Goal: Task Accomplishment & Management: Use online tool/utility

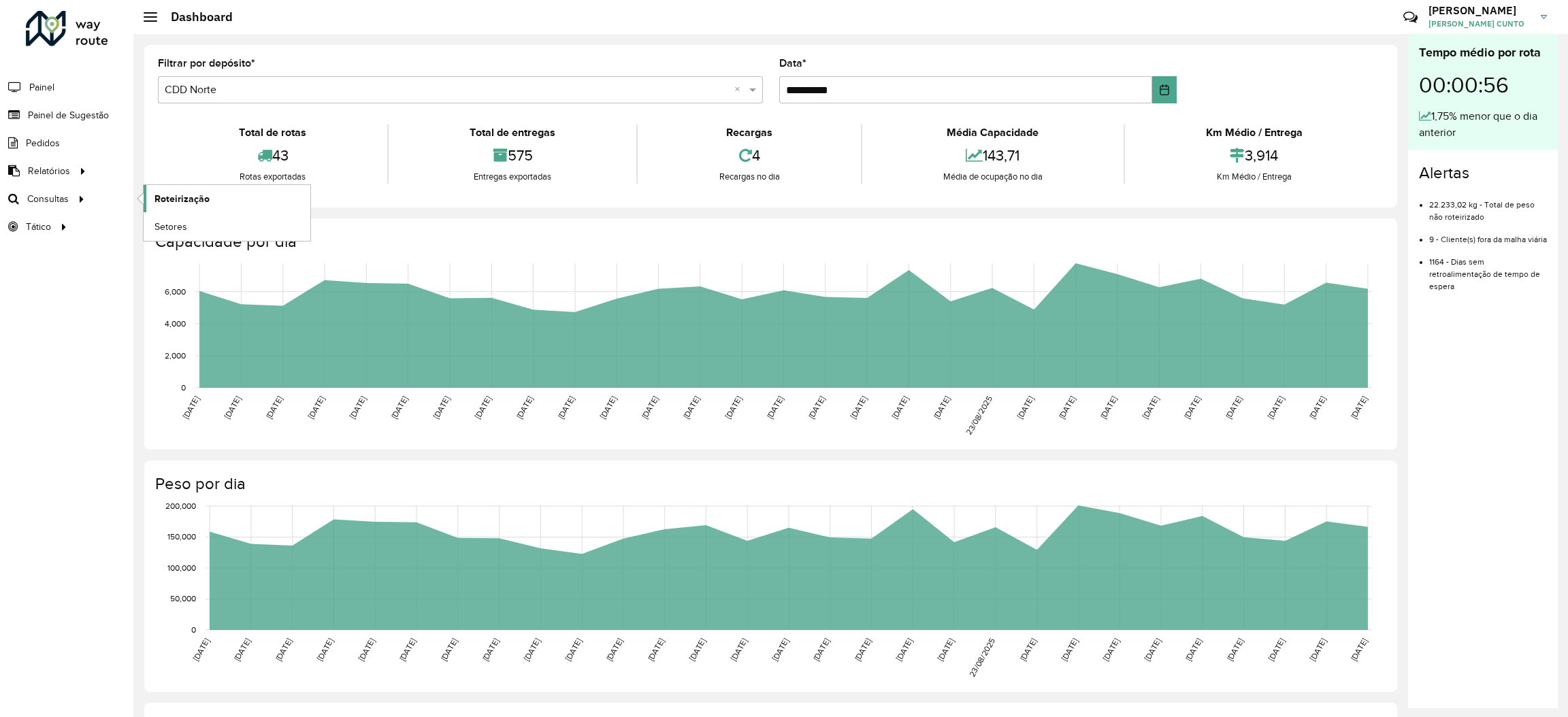
click at [149, 205] on link "Roteirização" at bounding box center [227, 199] width 167 height 27
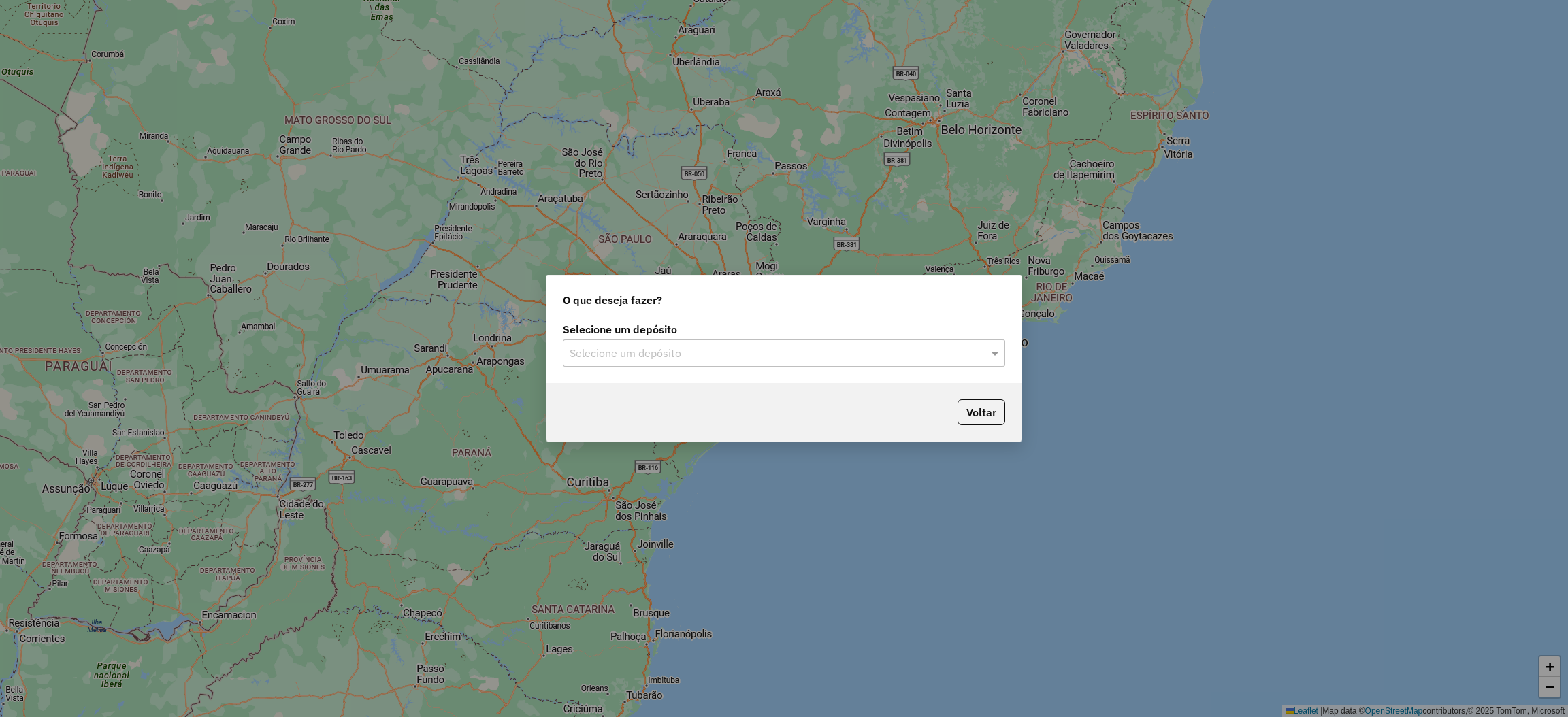
click at [848, 374] on div "Selecione um depósito Selecione um depósito" at bounding box center [783, 351] width 475 height 64
click at [831, 360] on input "text" at bounding box center [770, 354] width 401 height 16
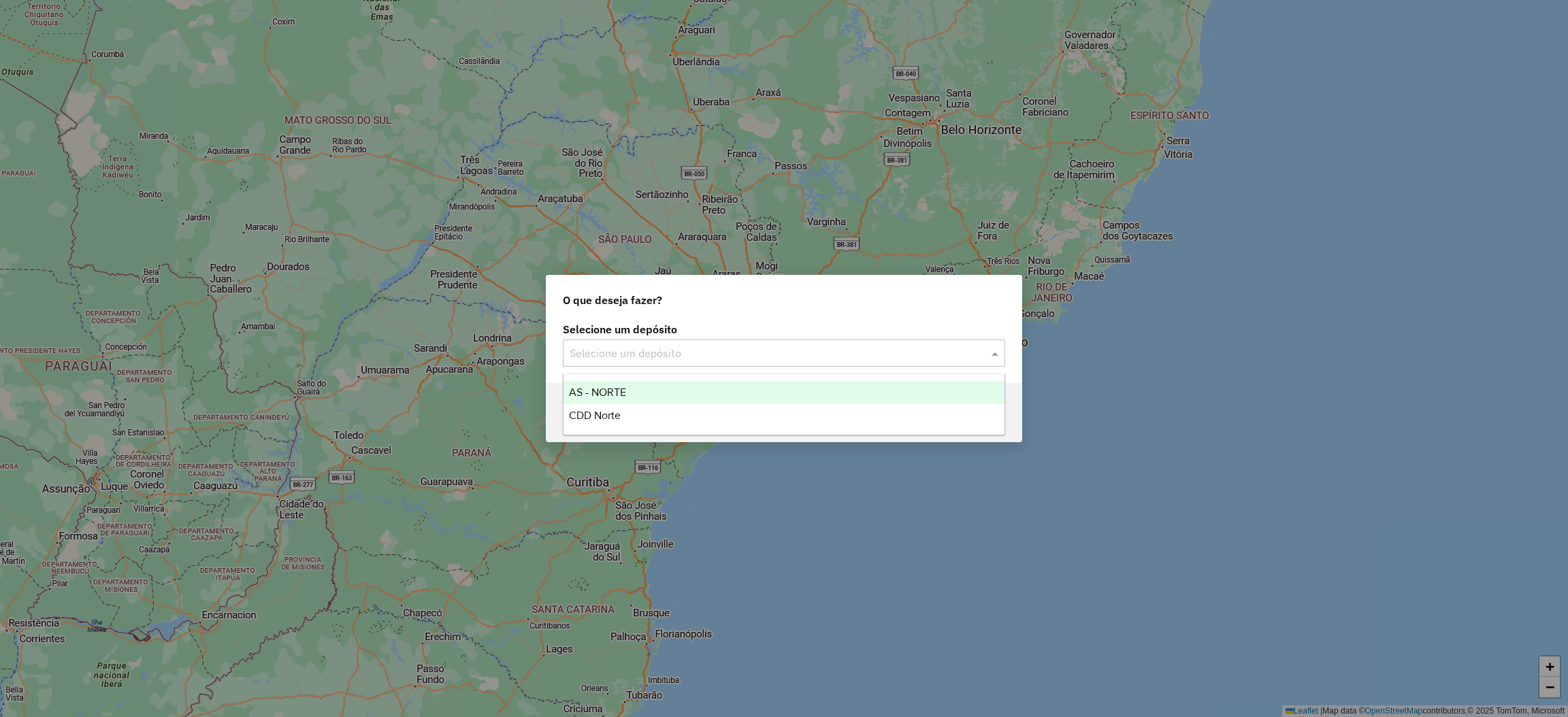
click at [734, 406] on div "CDD Norte" at bounding box center [784, 415] width 441 height 23
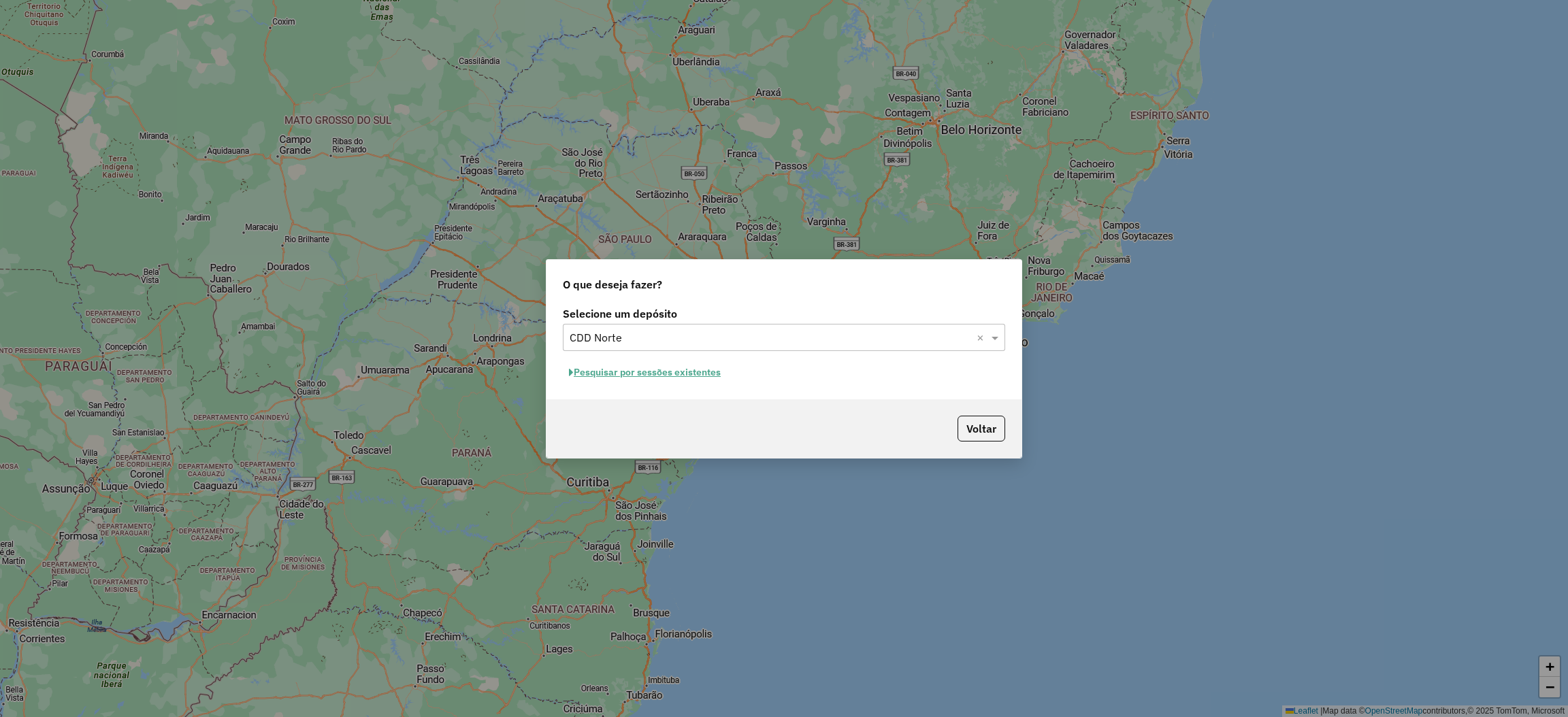
click at [722, 389] on div "Selecione um depósito Selecione um depósito × CDD Norte × Pesquisar por sessões…" at bounding box center [783, 351] width 475 height 96
click at [703, 379] on button "Pesquisar por sessões existentes" at bounding box center [644, 372] width 164 height 21
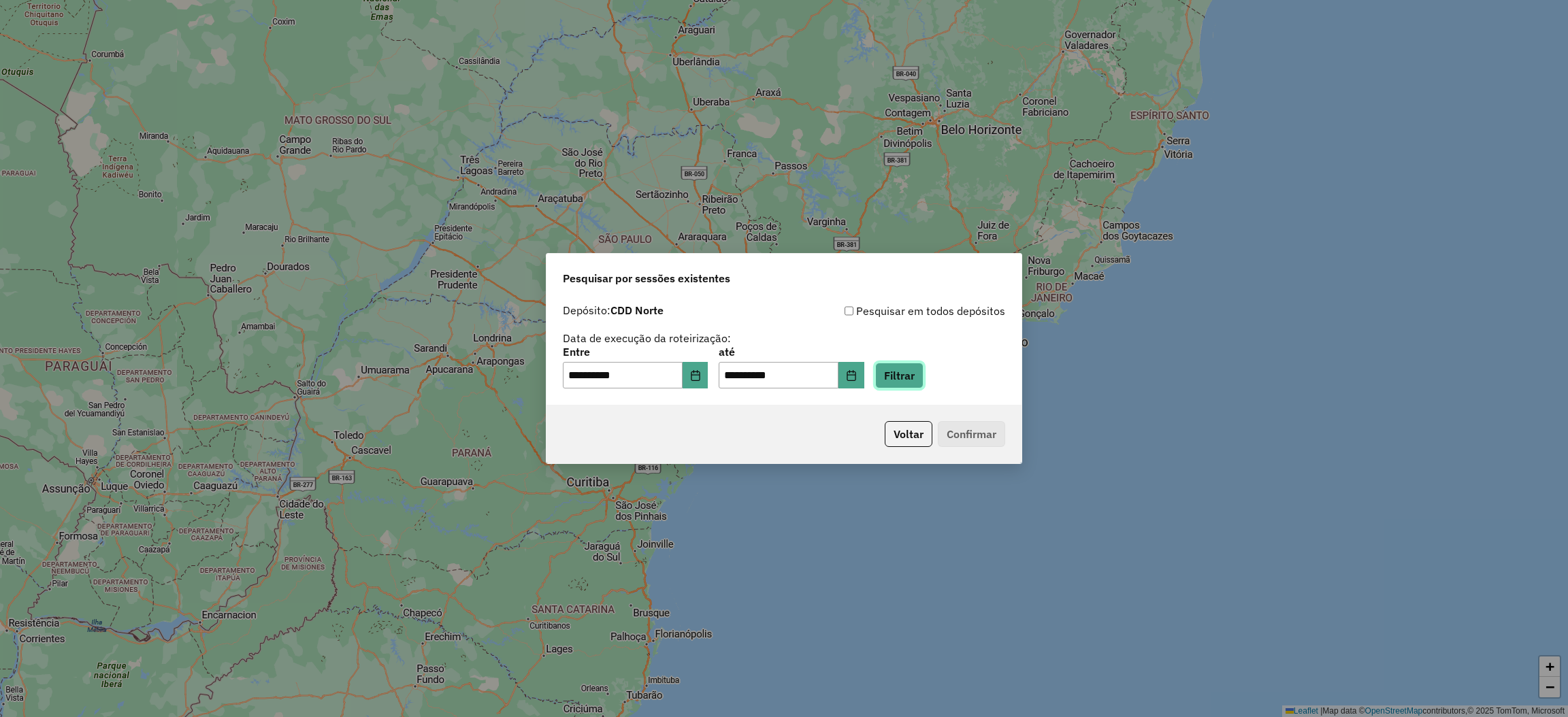
click at [924, 387] on button "Filtrar" at bounding box center [898, 376] width 48 height 25
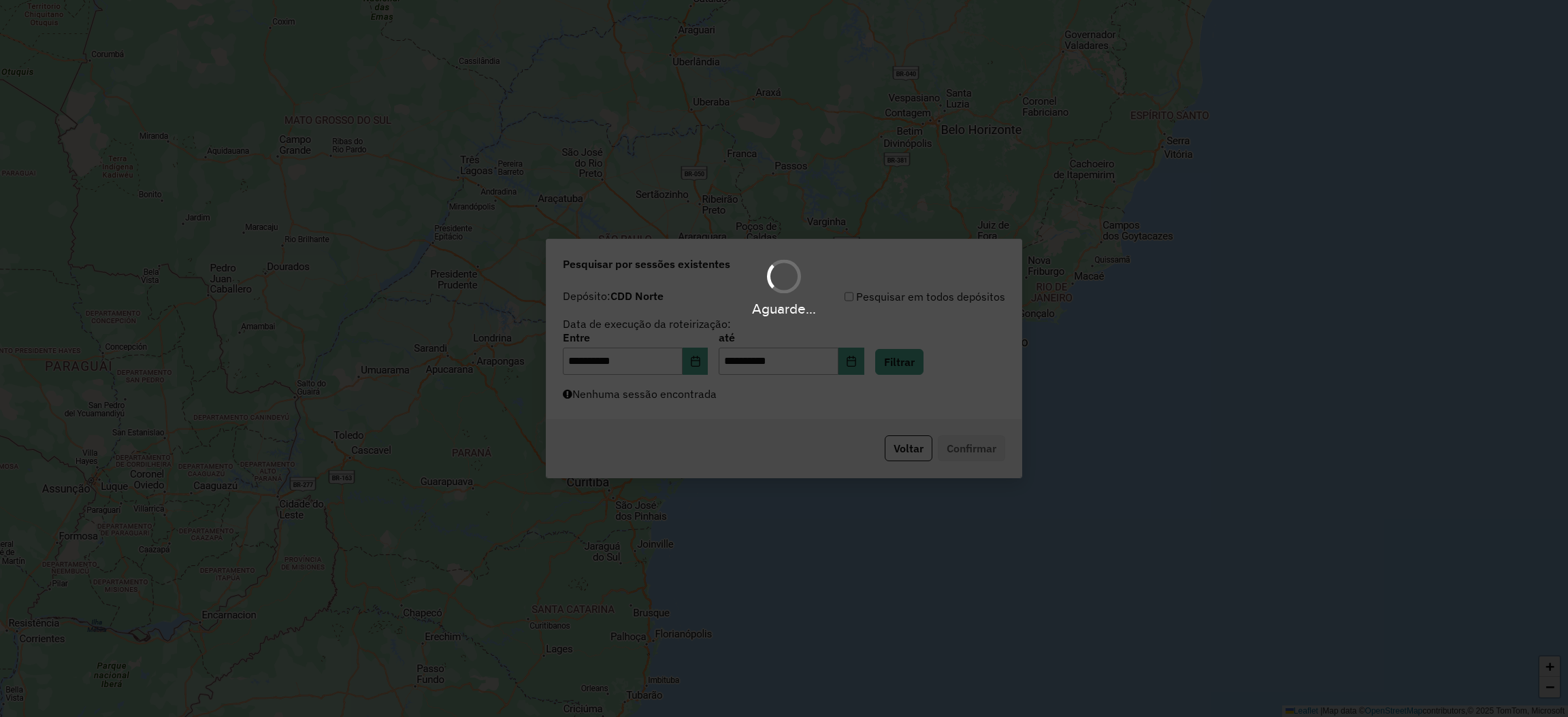
click at [946, 386] on div "Aguarde..." at bounding box center [784, 358] width 1568 height 717
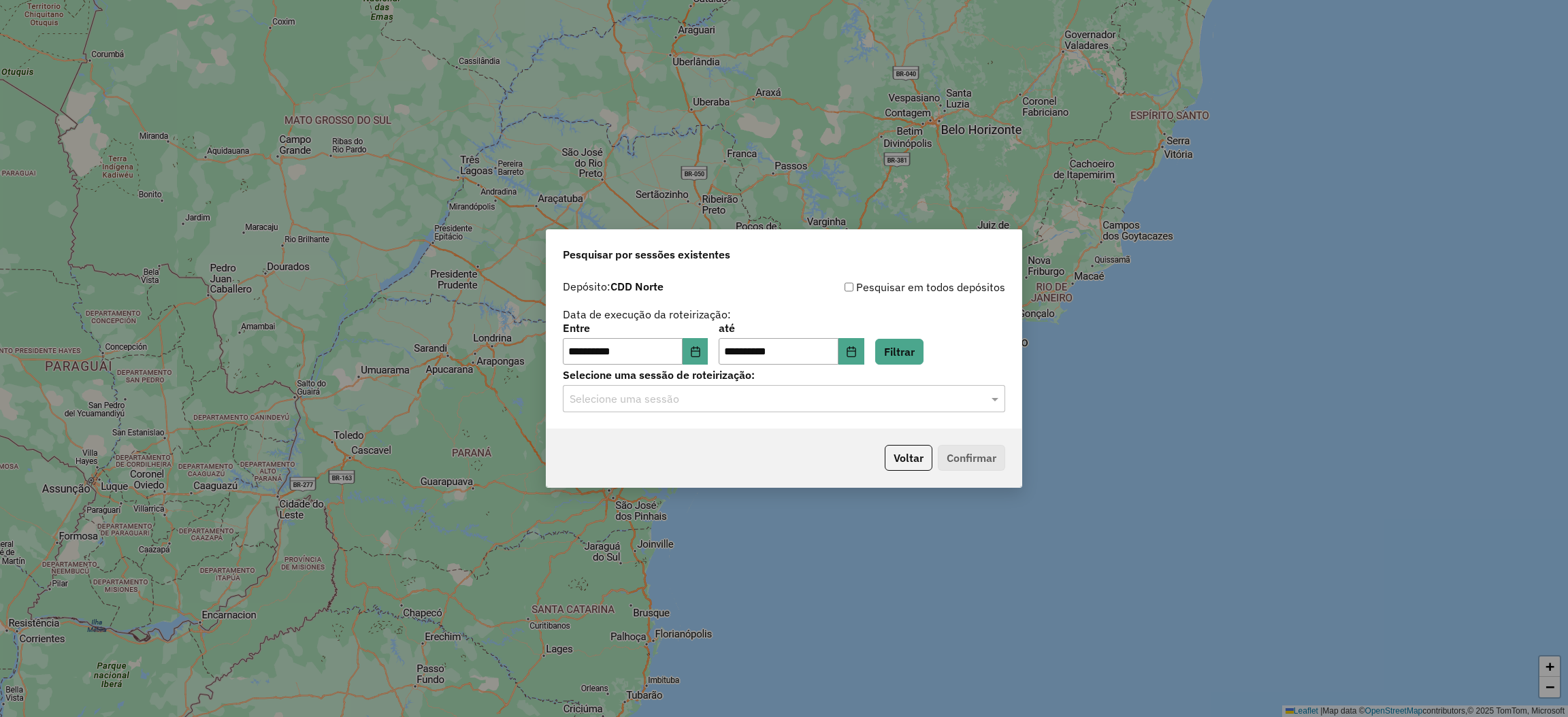
click at [933, 404] on input "text" at bounding box center [770, 399] width 401 height 16
click at [815, 443] on div "1258231 - 03/09/2025 18:07" at bounding box center [784, 438] width 441 height 23
click at [997, 459] on button "Confirmar" at bounding box center [971, 457] width 67 height 25
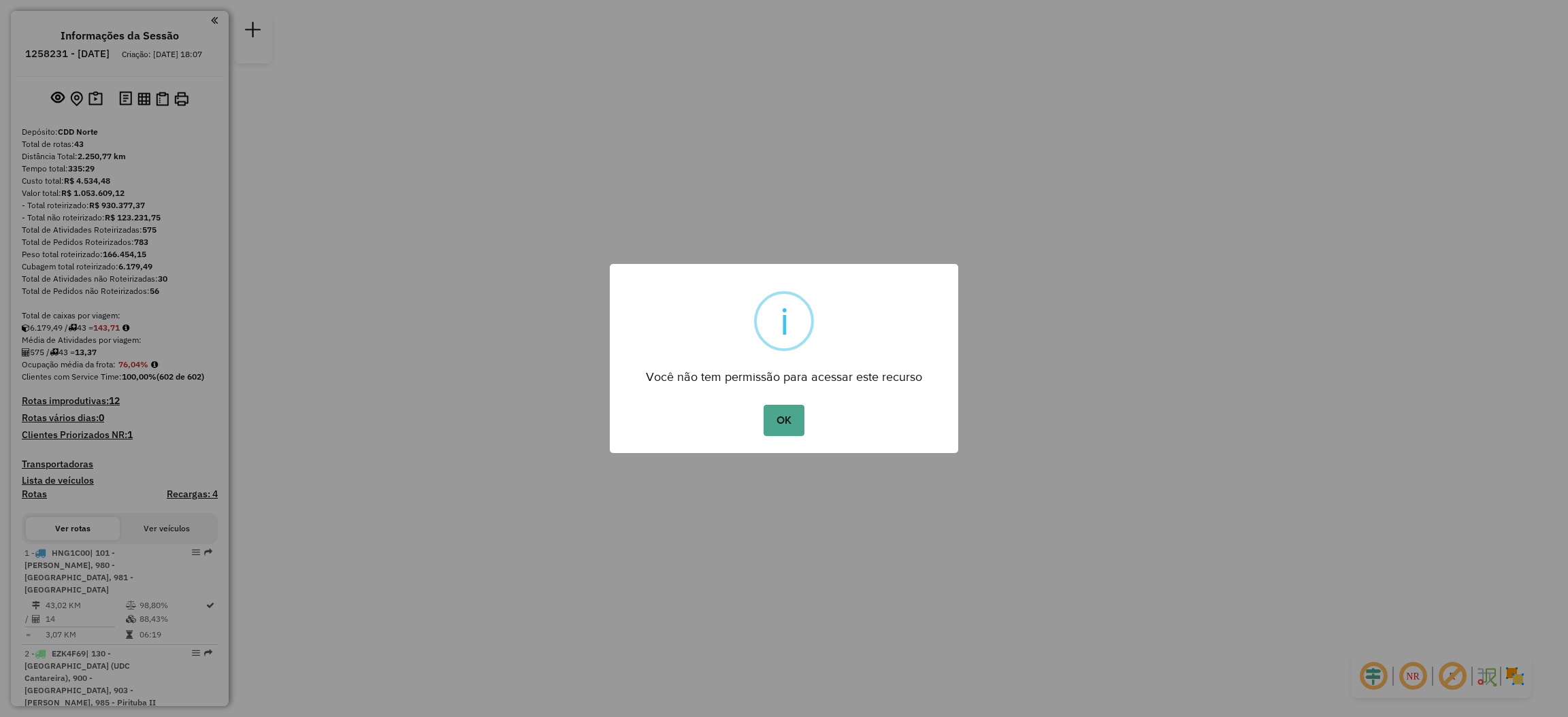
click at [820, 417] on div "OK No Cancel" at bounding box center [784, 420] width 348 height 38
click at [814, 415] on div "OK No Cancel" at bounding box center [784, 420] width 348 height 38
click at [809, 414] on div "OK No Cancel" at bounding box center [784, 420] width 348 height 38
click at [803, 412] on div "OK No Cancel" at bounding box center [784, 420] width 348 height 38
click at [799, 412] on button "OK" at bounding box center [783, 420] width 40 height 31
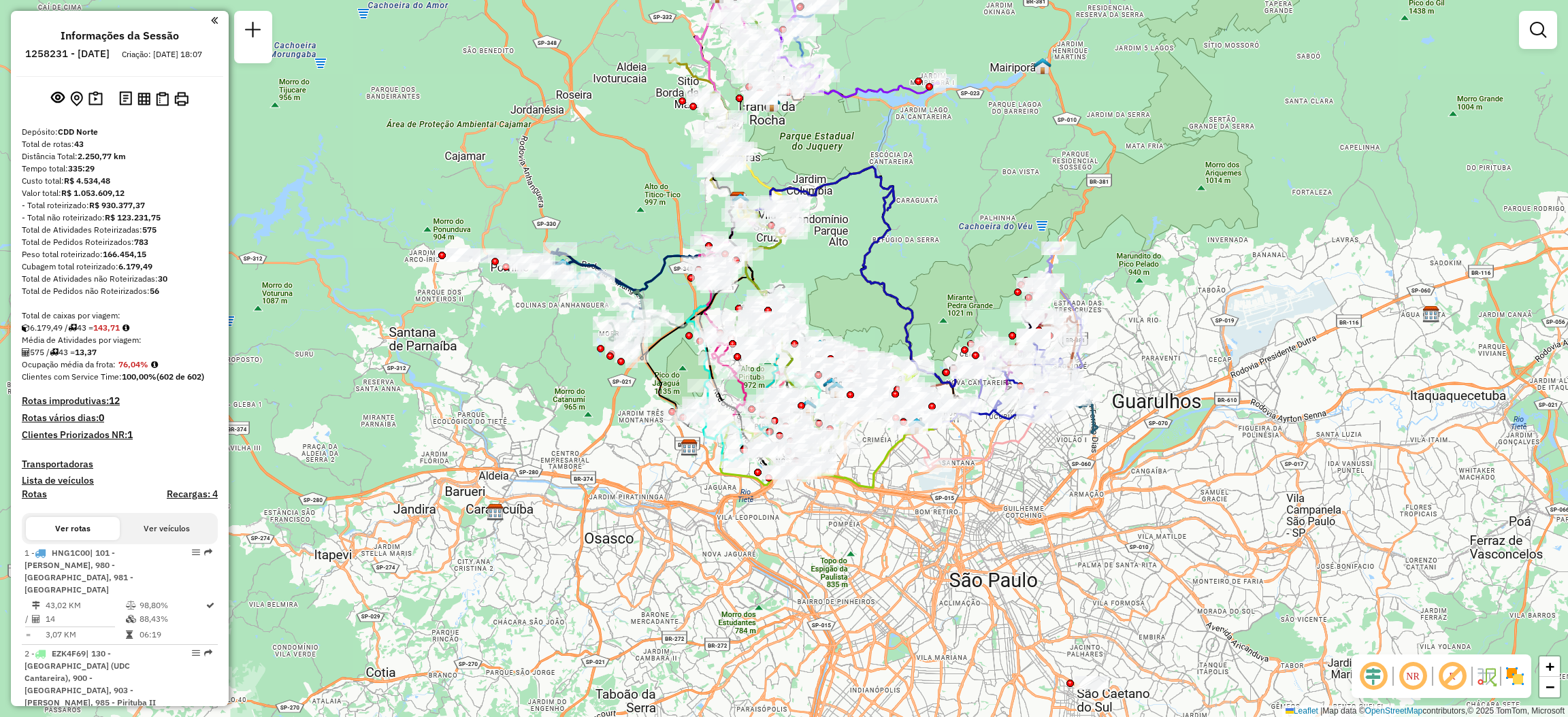
scroll to position [853, 0]
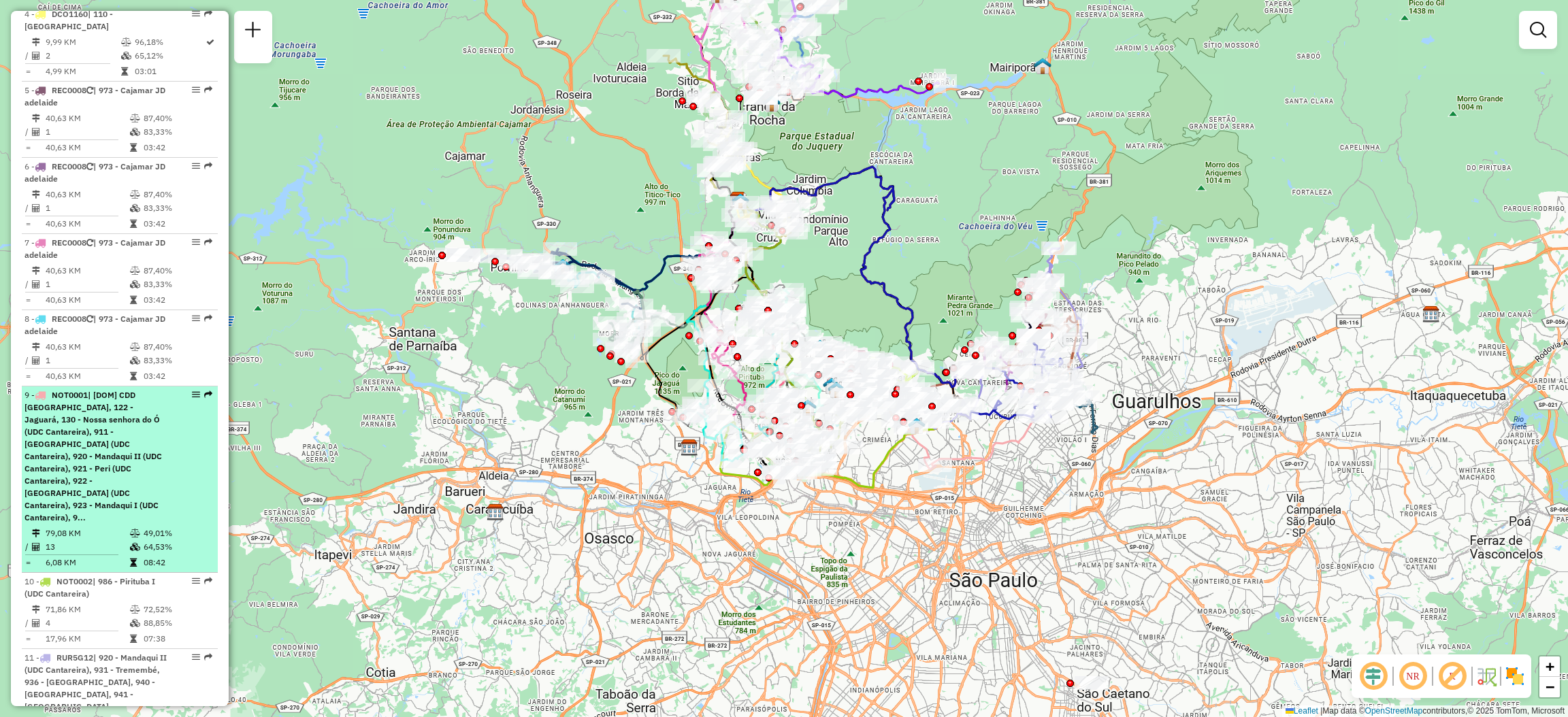
click at [205, 390] on em at bounding box center [208, 394] width 8 height 8
select select "**********"
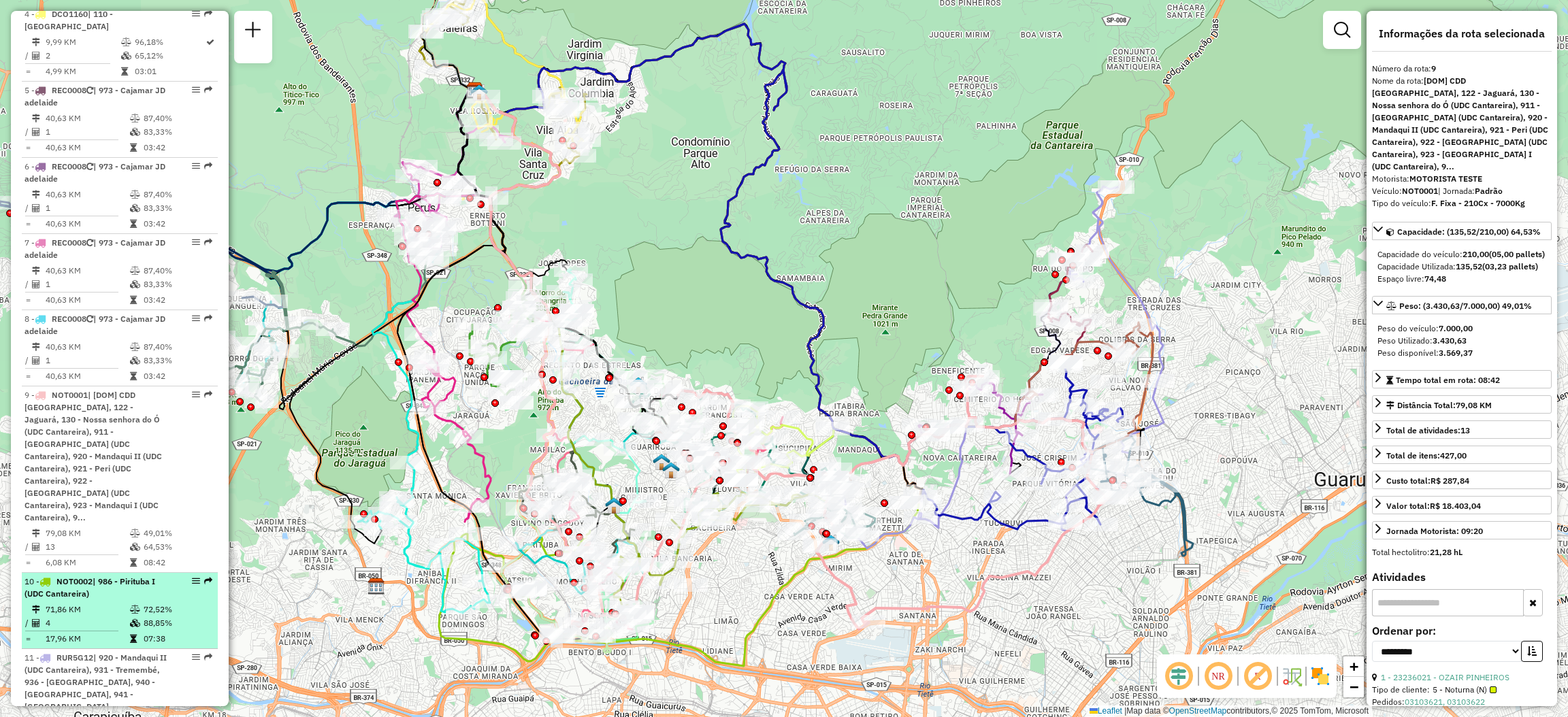
click at [205, 577] on em at bounding box center [208, 581] width 8 height 8
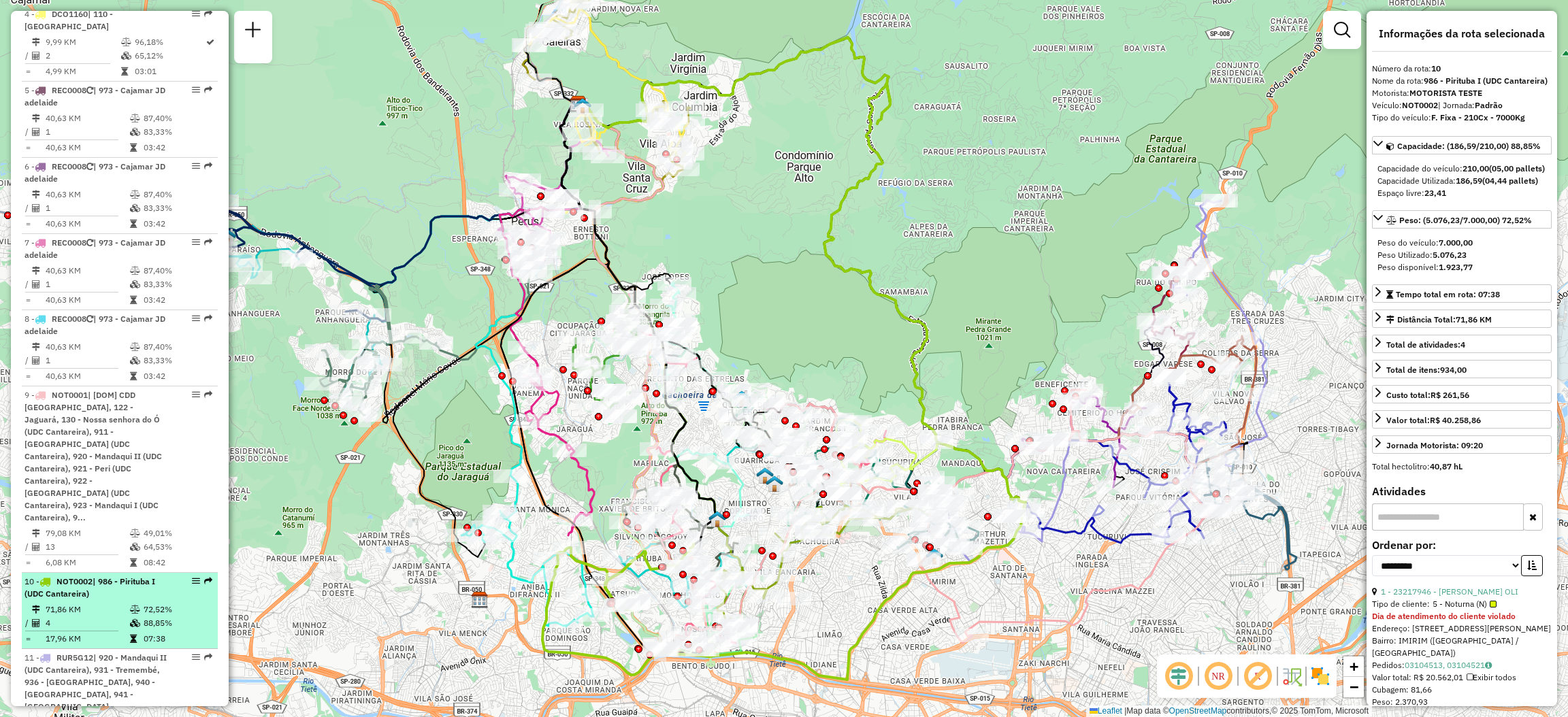
click at [205, 577] on em at bounding box center [208, 581] width 8 height 8
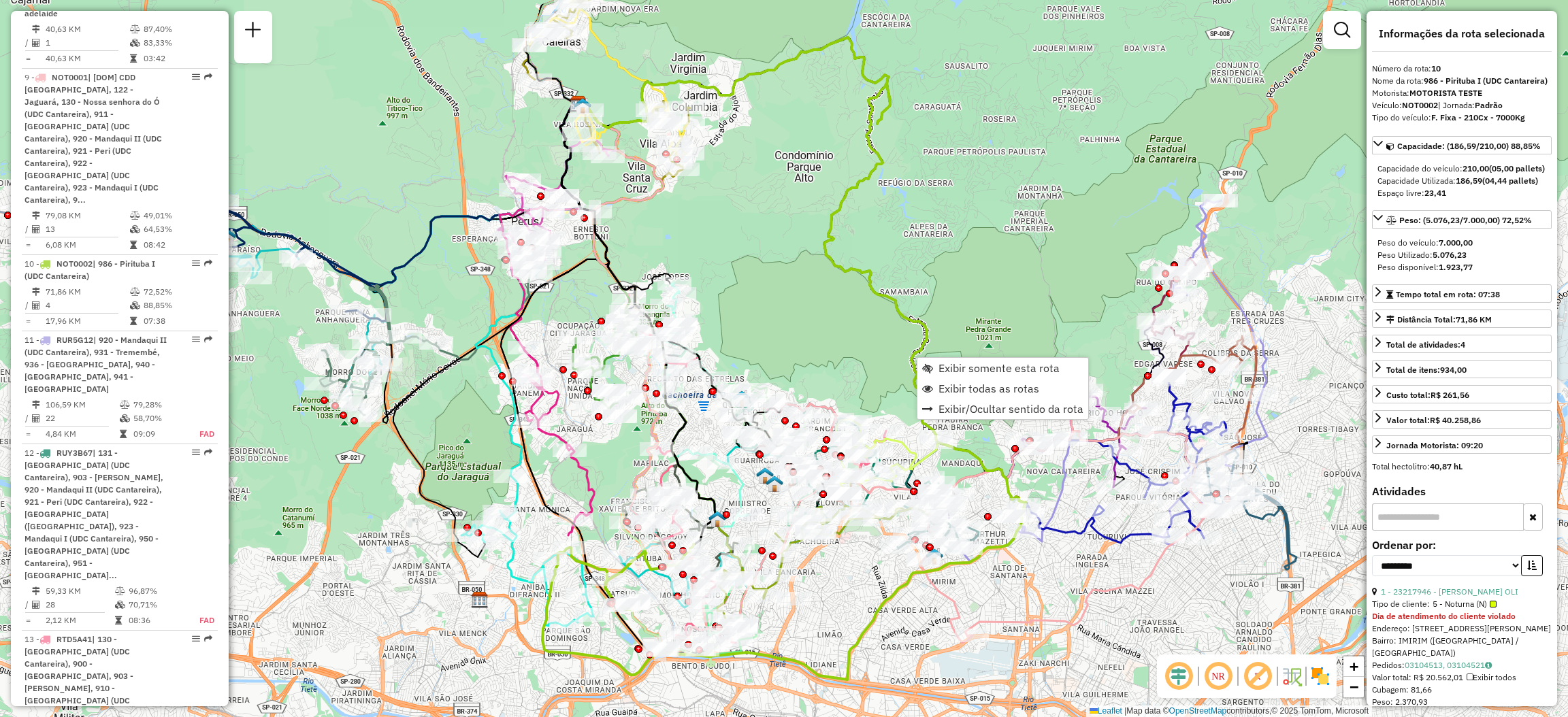
scroll to position [1341, 0]
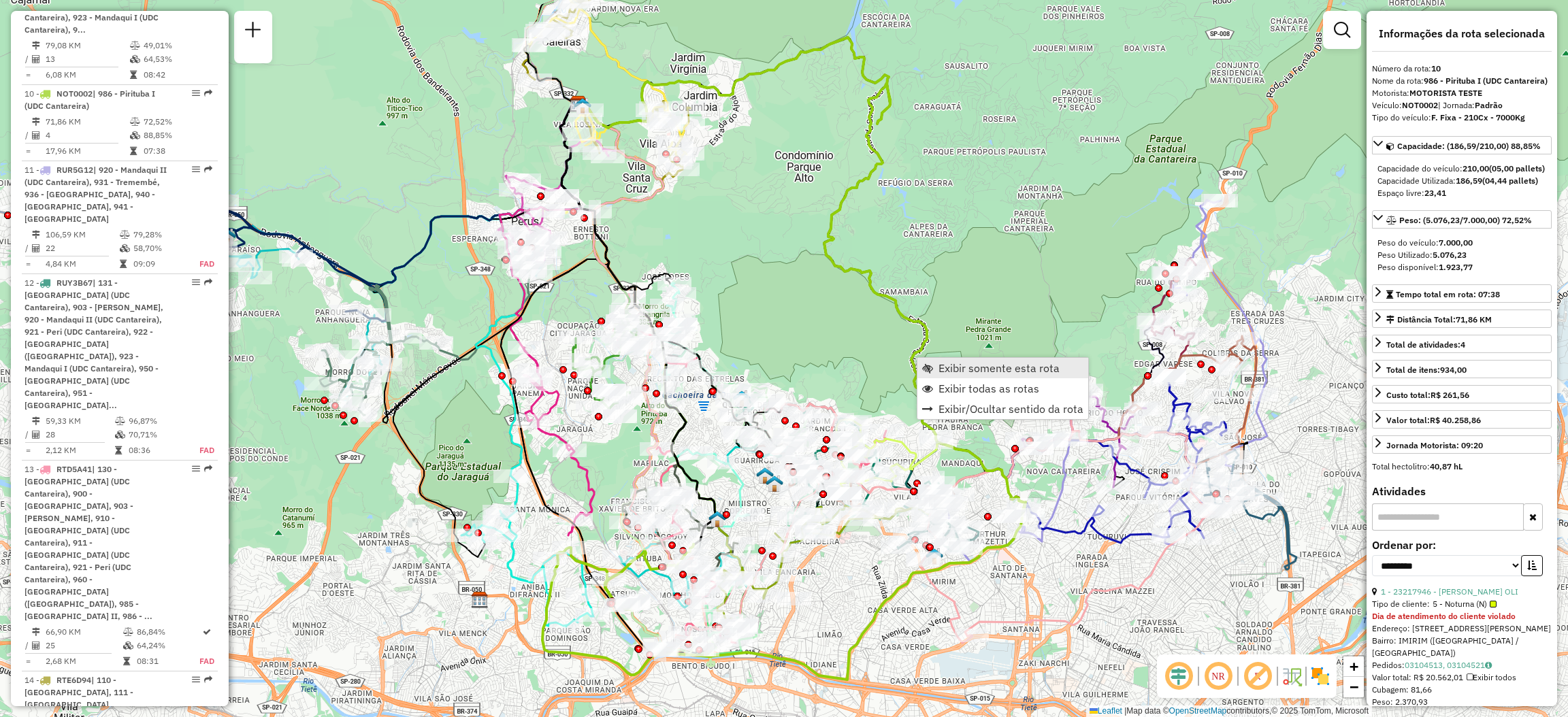
click at [926, 370] on span "Exibir somente esta rota" at bounding box center [927, 368] width 11 height 11
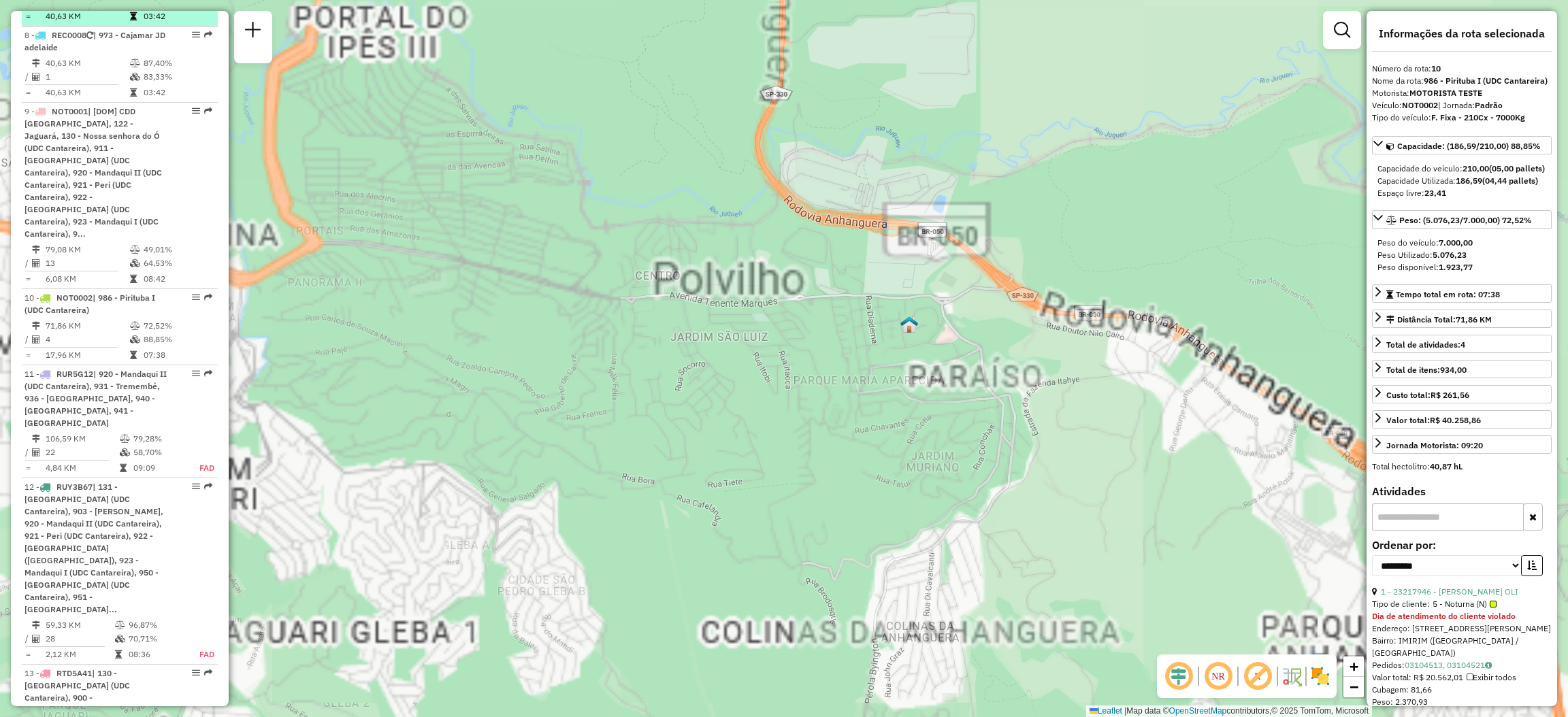
scroll to position [933, 0]
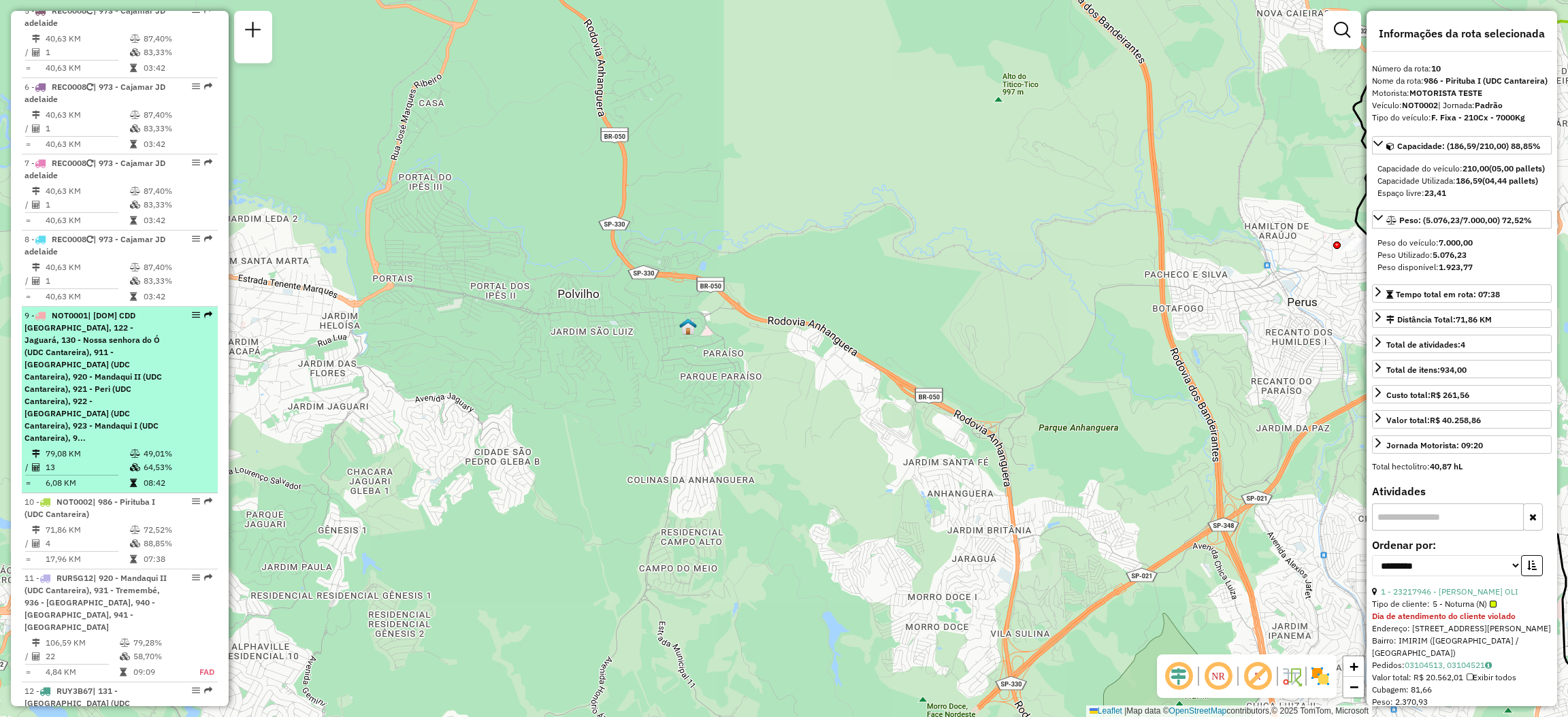
click at [204, 311] on em at bounding box center [208, 315] width 8 height 8
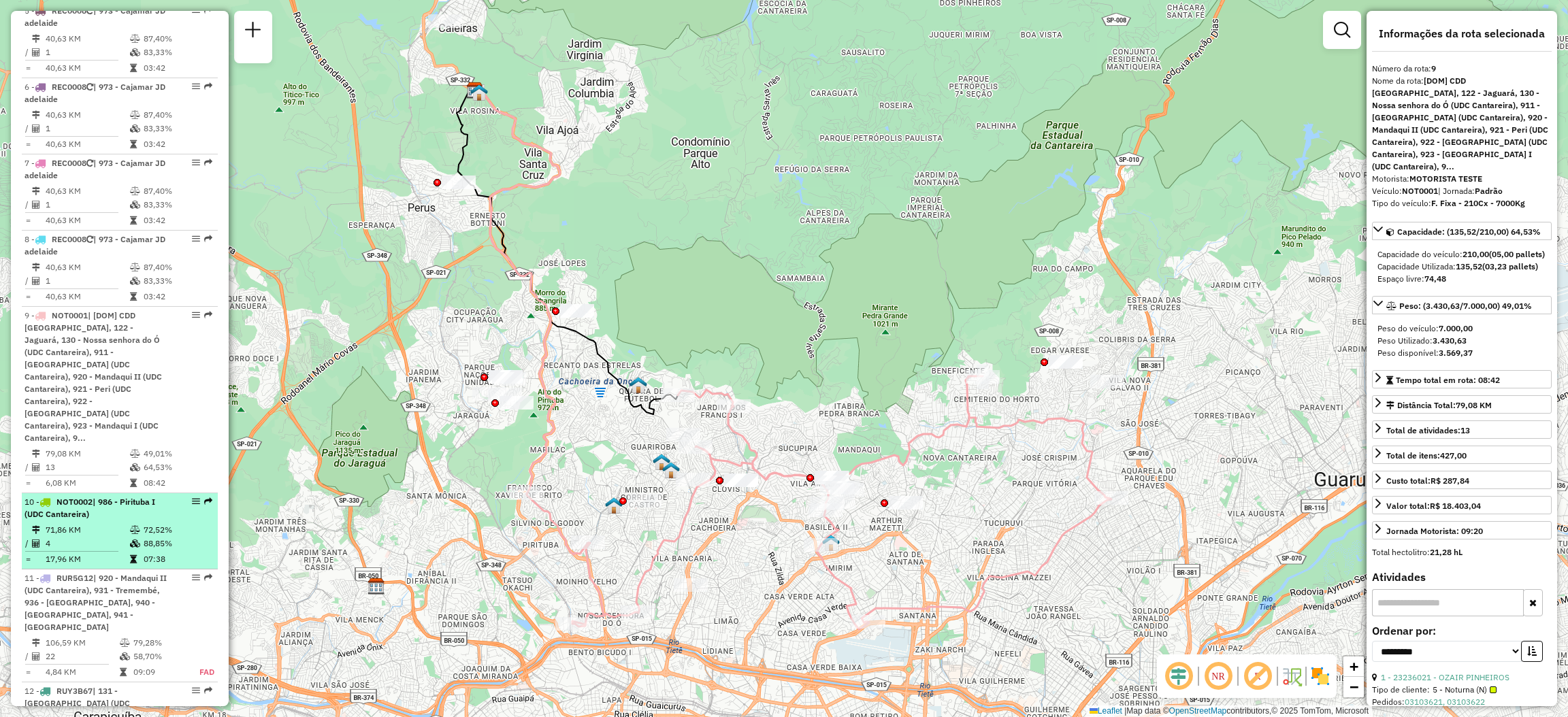
click at [204, 497] on em at bounding box center [208, 501] width 8 height 8
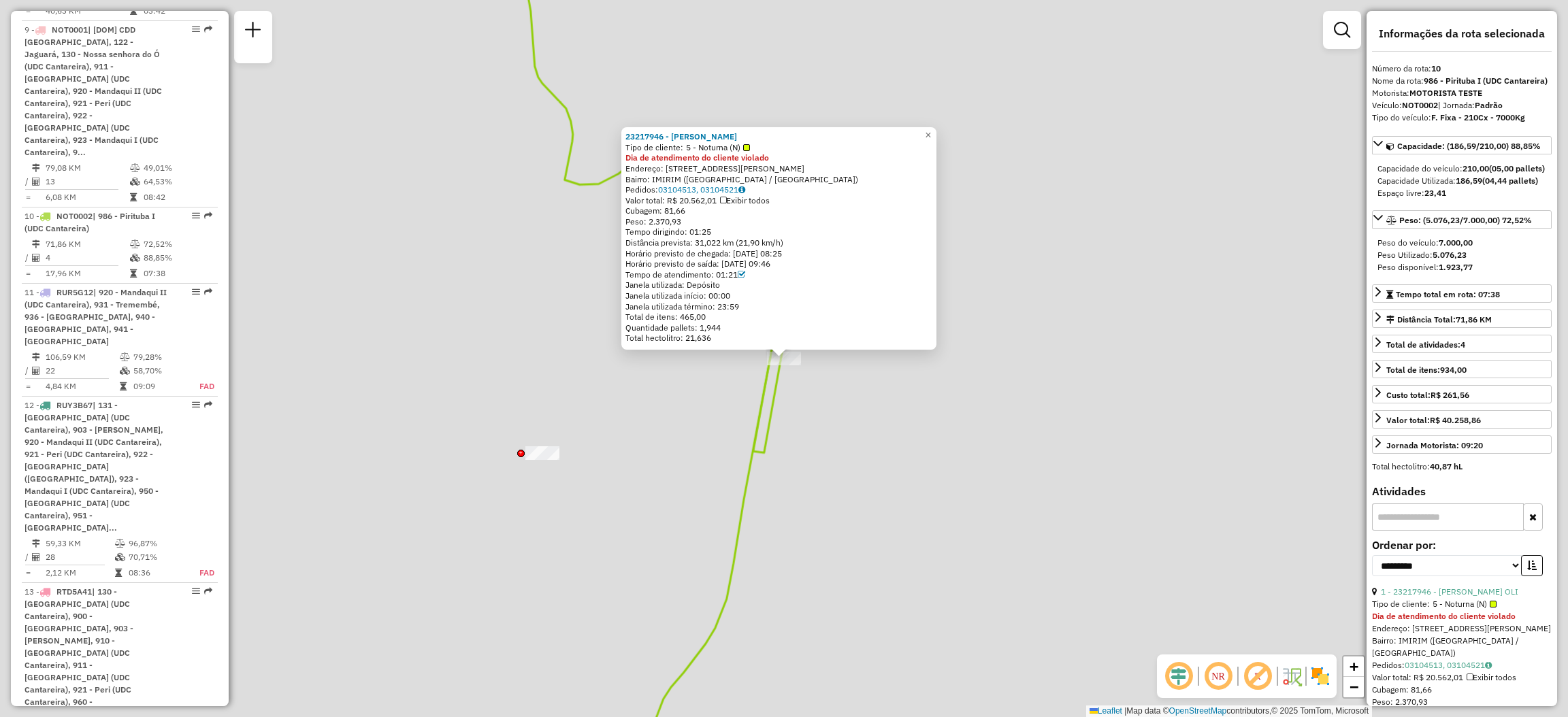
scroll to position [1341, 0]
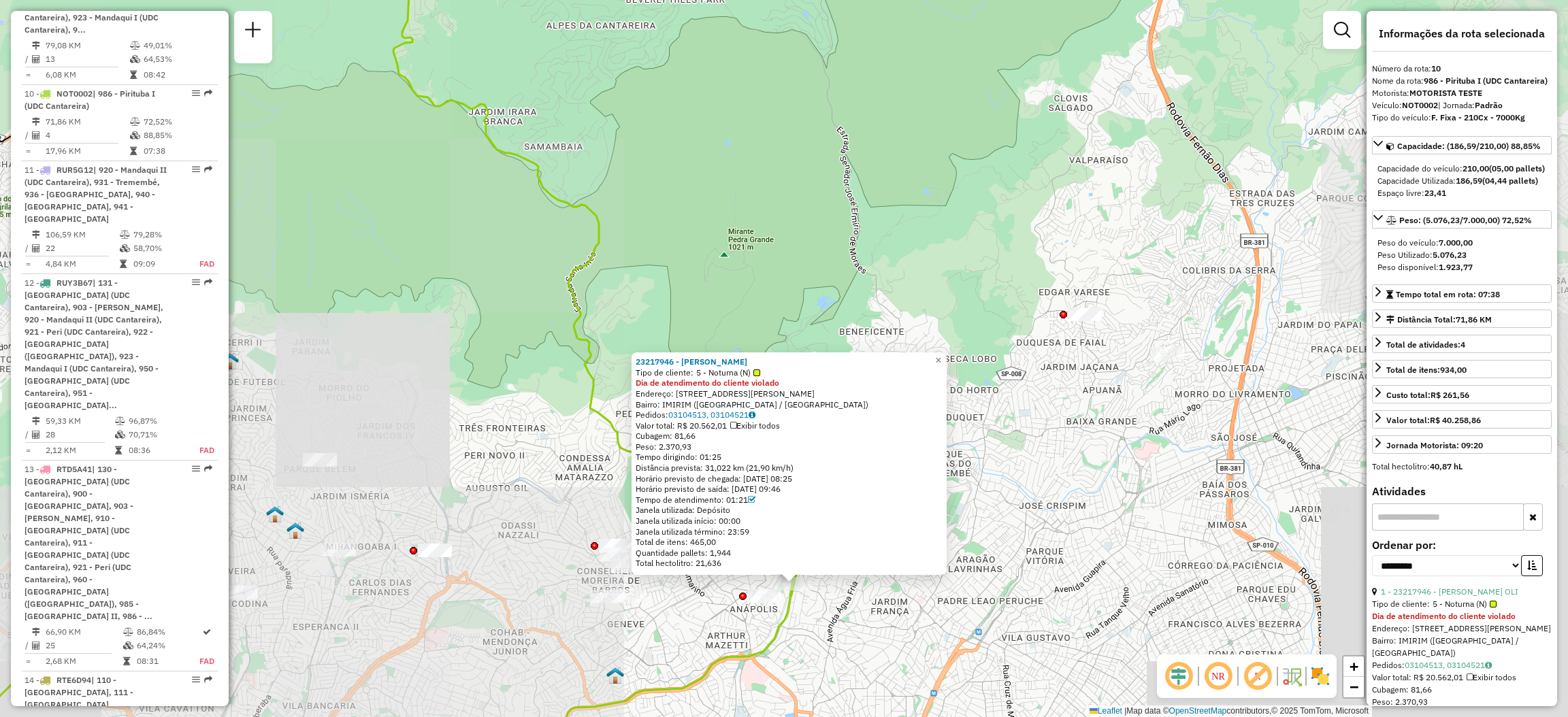
drag, startPoint x: 578, startPoint y: 610, endPoint x: 877, endPoint y: 553, distance: 304.4
click at [867, 555] on div "23217946 - [PERSON_NAME] OLI Tipo de cliente: 5 - Noturna (N) Dia de atendiment…" at bounding box center [784, 358] width 1568 height 717
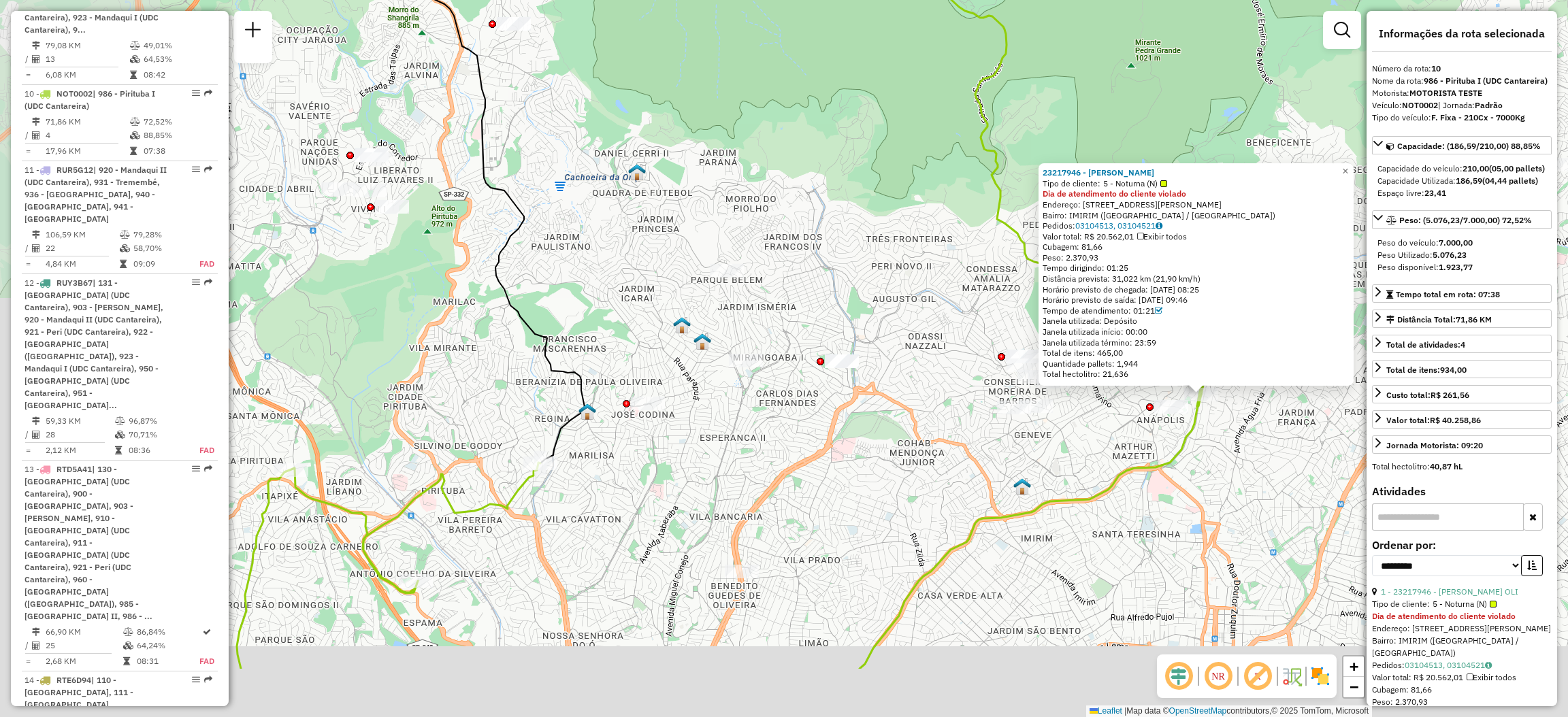
drag, startPoint x: 654, startPoint y: 584, endPoint x: 960, endPoint y: 452, distance: 333.3
click at [960, 452] on div "23217946 - [PERSON_NAME] OLI Tipo de cliente: 5 - Noturna (N) Dia de atendiment…" at bounding box center [784, 358] width 1568 height 717
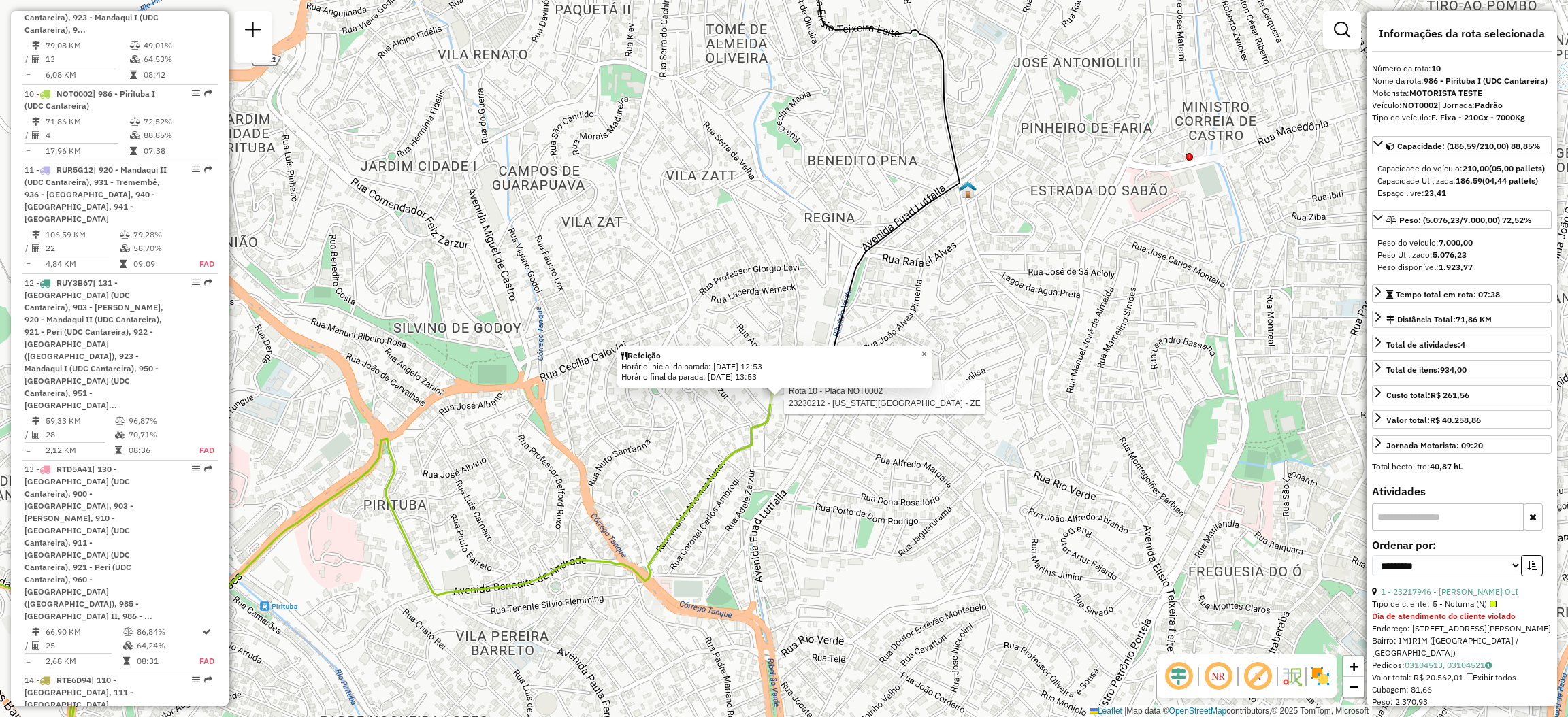
click at [770, 404] on div at bounding box center [779, 397] width 34 height 14
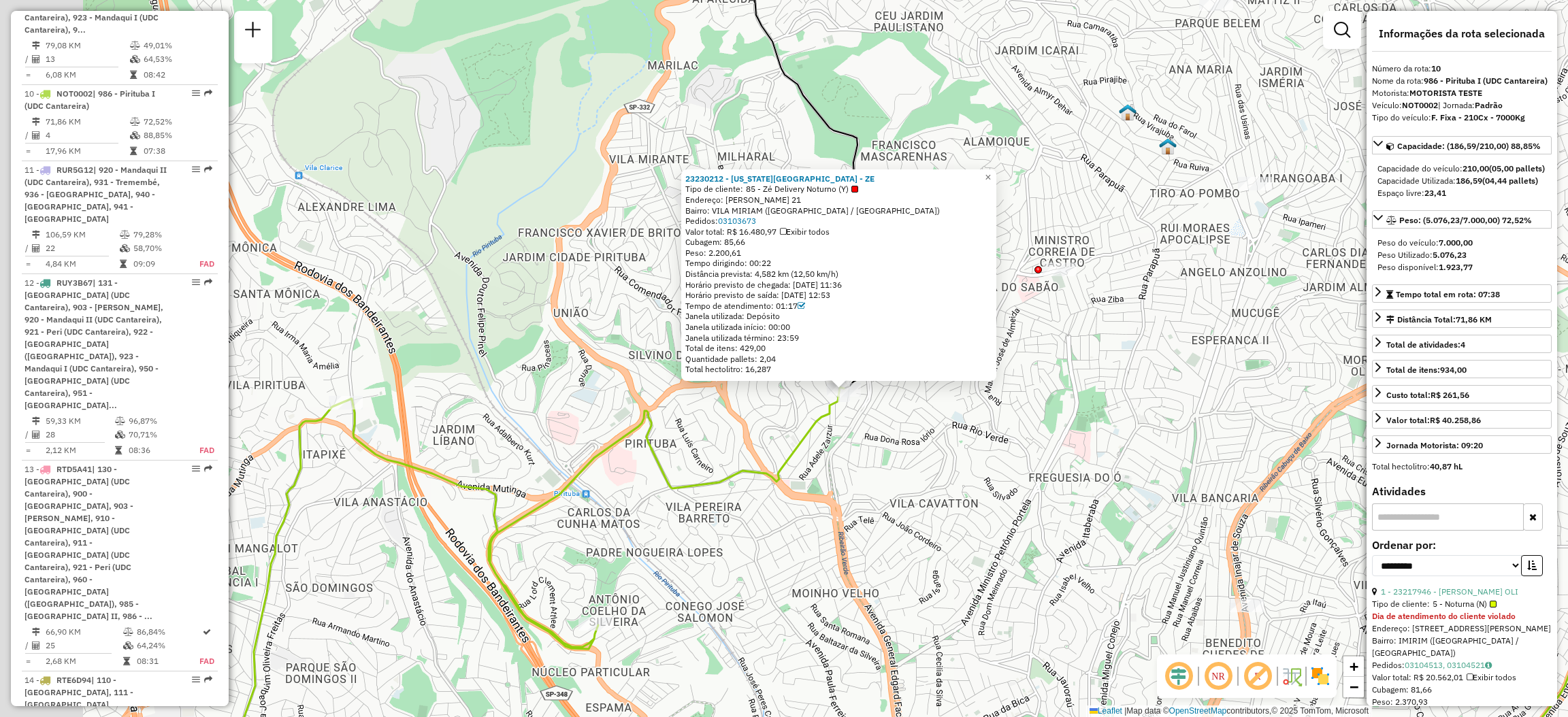
drag, startPoint x: 639, startPoint y: 463, endPoint x: 738, endPoint y: 455, distance: 99.3
click at [738, 455] on div "23230212 - [US_STATE] DRIN KS - ZE Tipo de cliente: 85 - Zé Delivery Noturno (Y…" at bounding box center [784, 358] width 1568 height 717
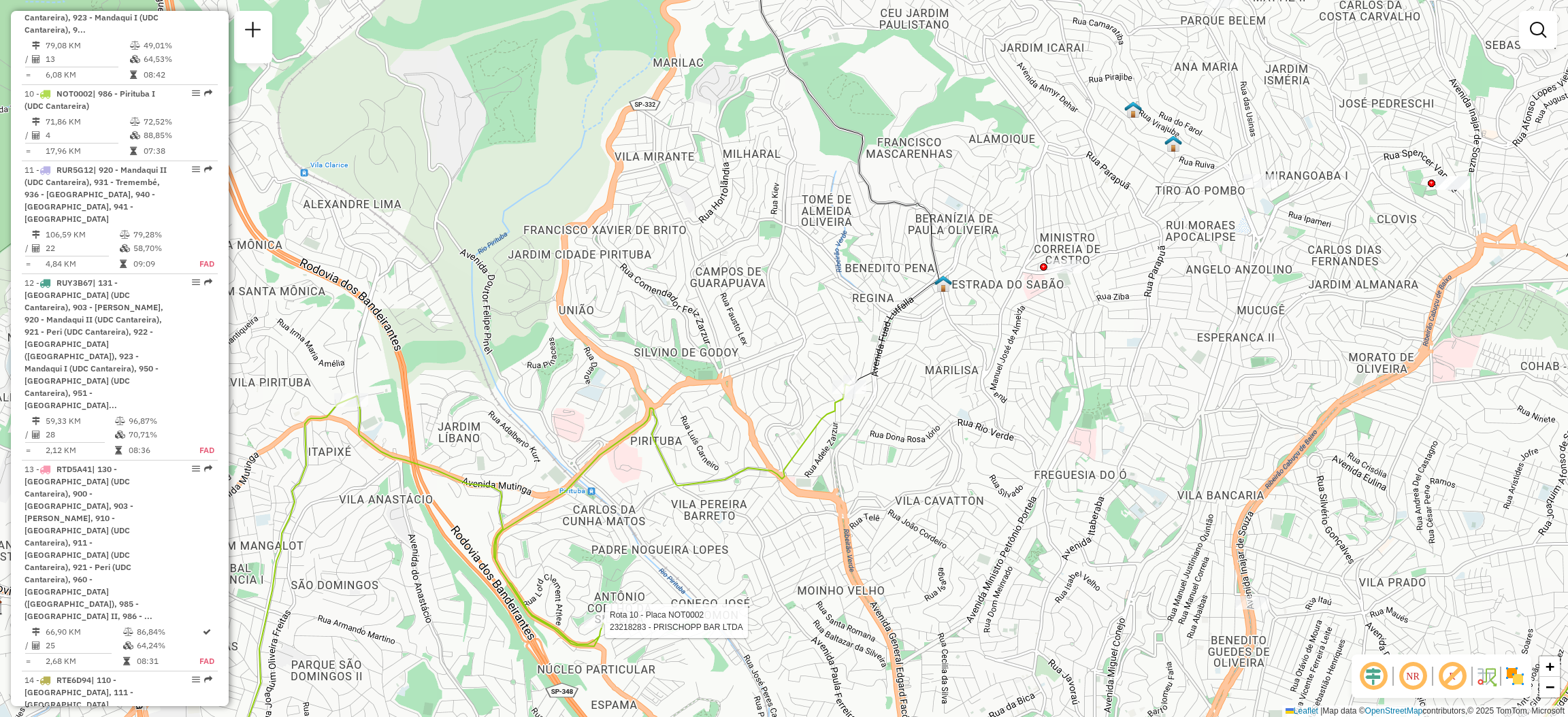
select select "**********"
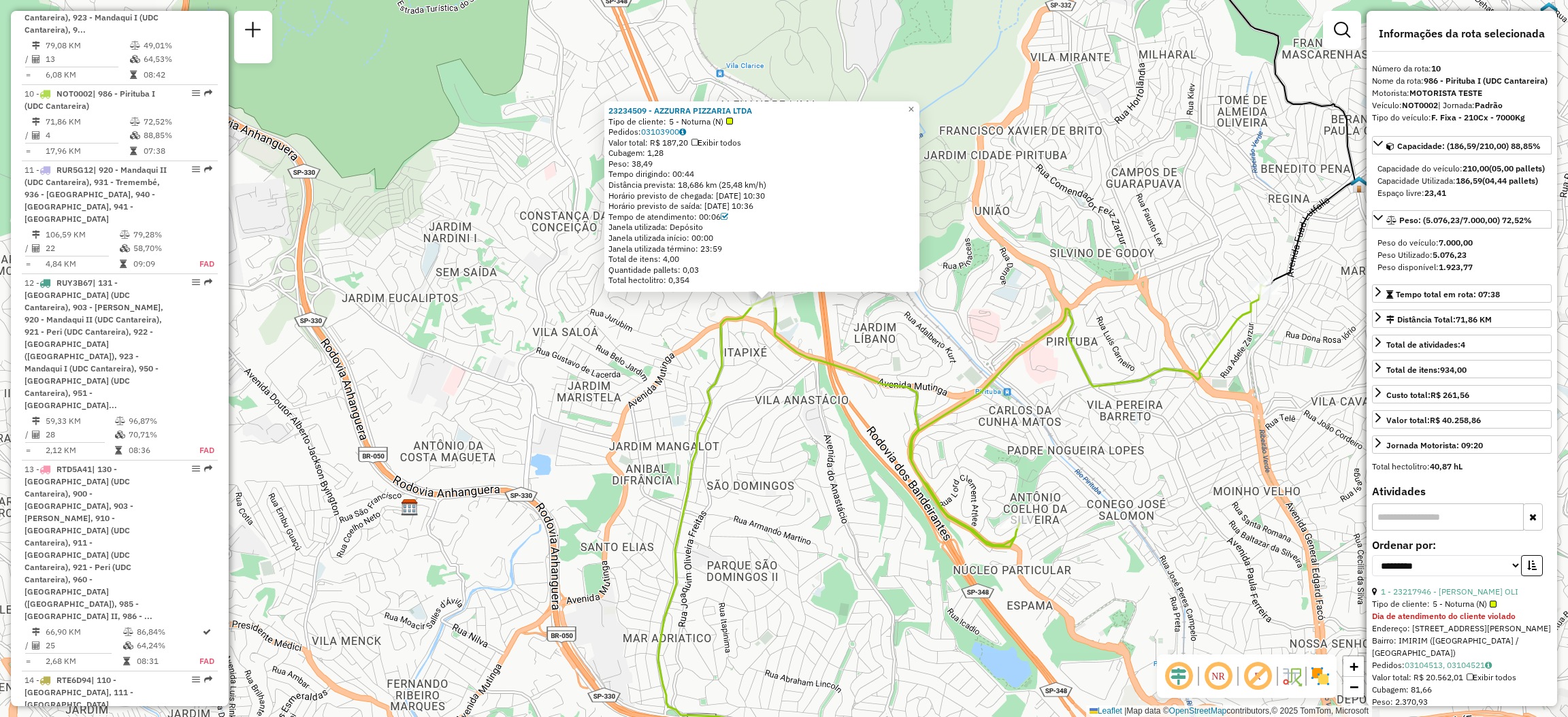
drag, startPoint x: 624, startPoint y: 571, endPoint x: 573, endPoint y: 386, distance: 191.9
click at [573, 388] on div "23234509 - AZZURRA PIZZARIA LTDA Tipo de cliente: 5 - Noturna (N) Pedidos: 0310…" at bounding box center [784, 358] width 1568 height 717
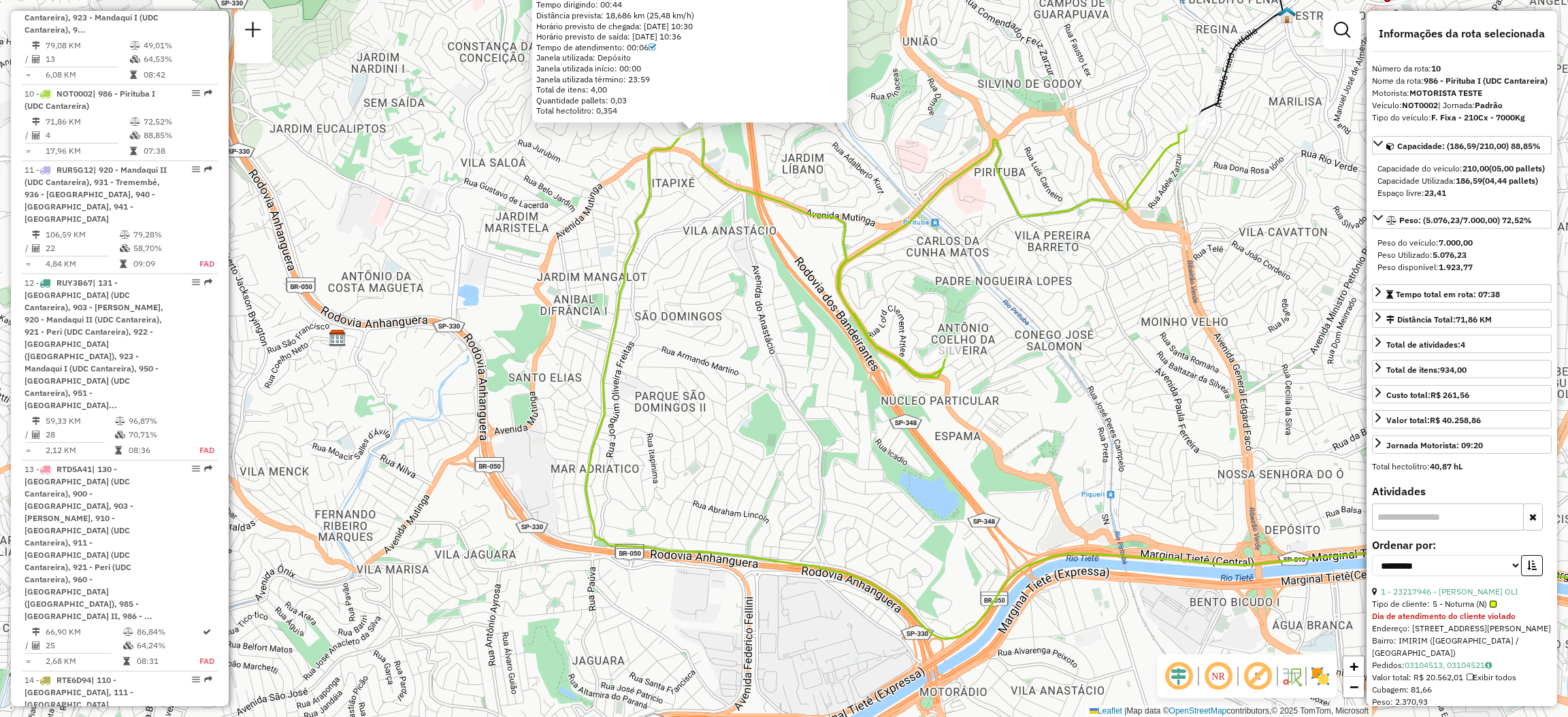
drag, startPoint x: 746, startPoint y: 564, endPoint x: 634, endPoint y: 488, distance: 135.4
click at [634, 488] on icon at bounding box center [1138, 377] width 1103 height 524
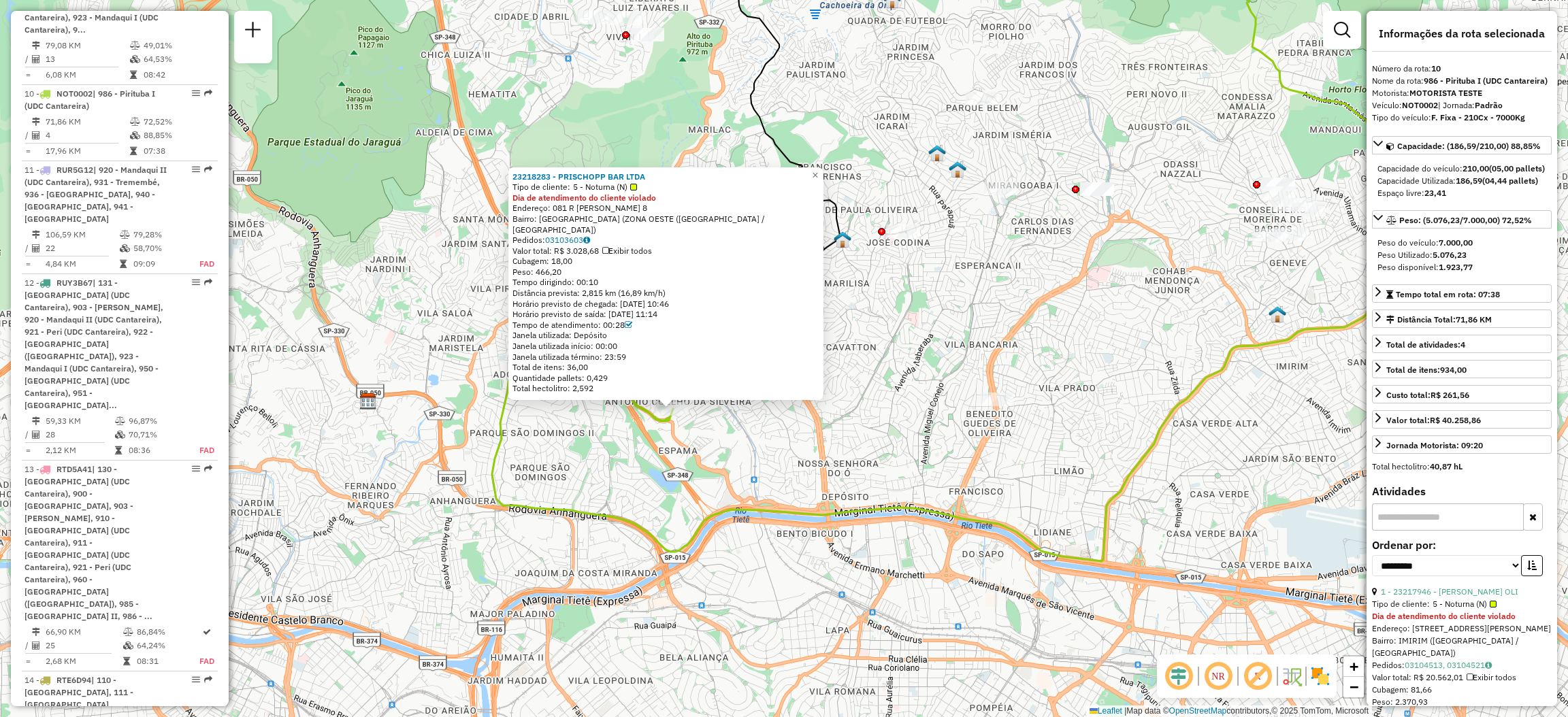
drag, startPoint x: 771, startPoint y: 406, endPoint x: 667, endPoint y: 453, distance: 114.1
click at [667, 453] on div "23218283 - PRISCHOPP BAR LTDA Tipo de cliente: 5 - Noturna (N) Dia de atendimen…" at bounding box center [784, 358] width 1568 height 717
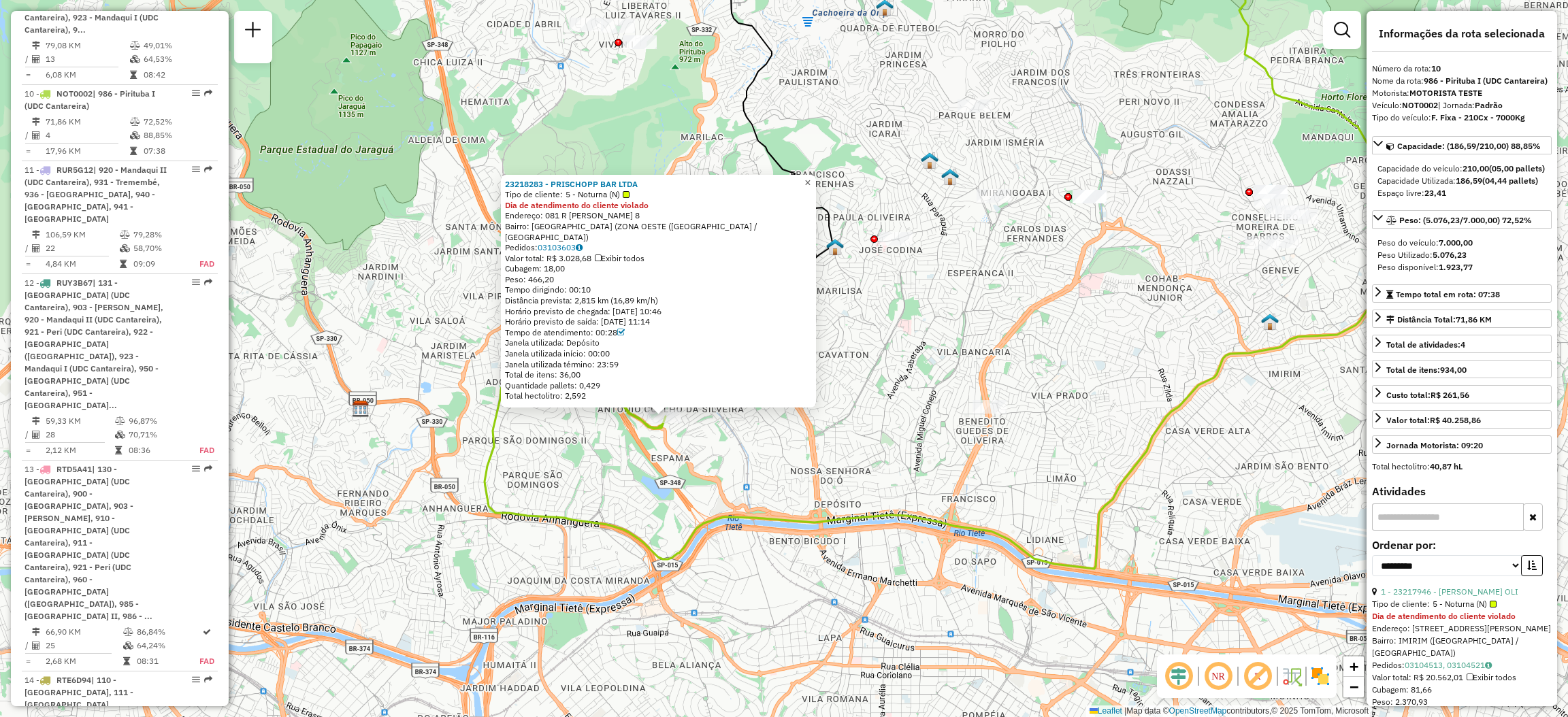
click at [810, 189] on span "×" at bounding box center [807, 182] width 6 height 12
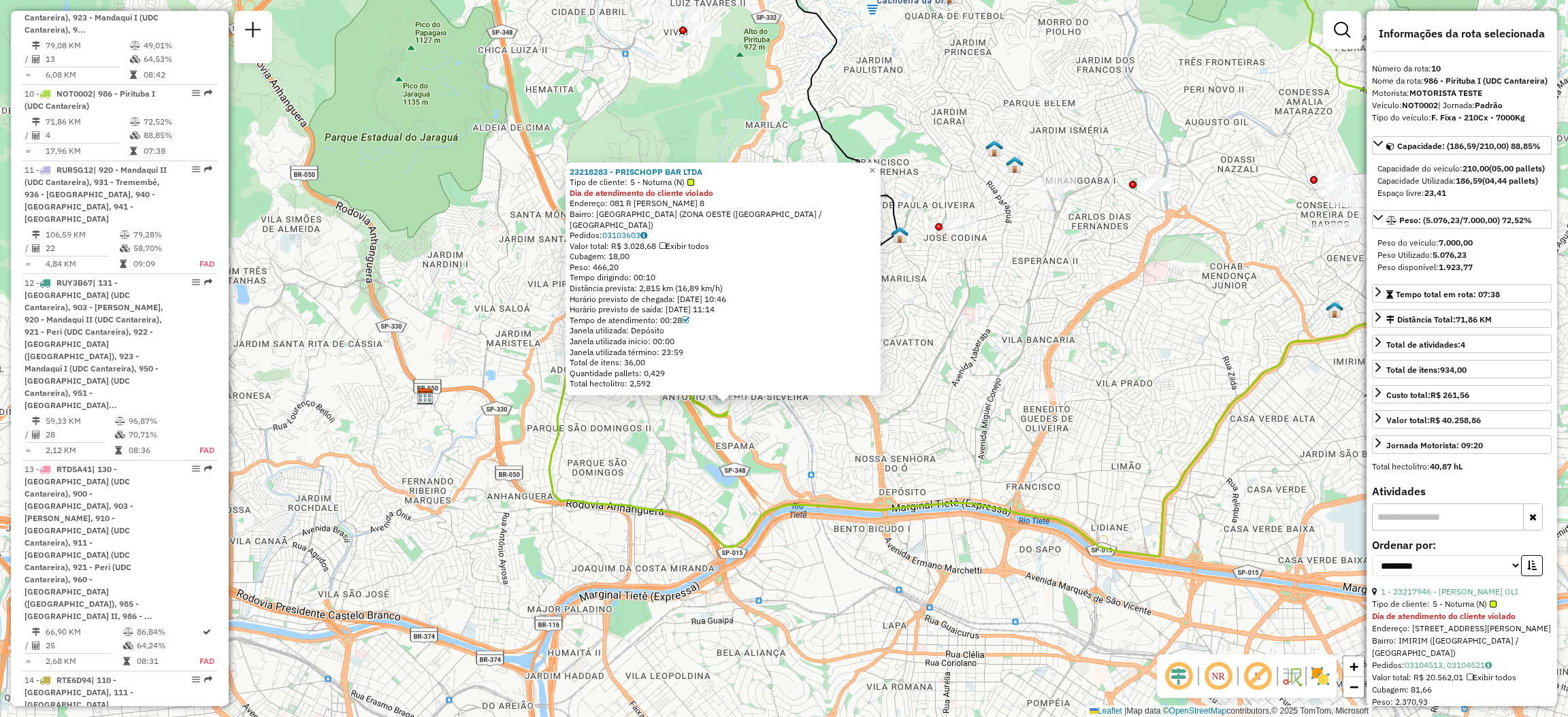
drag, startPoint x: 912, startPoint y: 471, endPoint x: 859, endPoint y: 506, distance: 63.5
click at [859, 506] on icon at bounding box center [1033, 378] width 967 height 355
click at [979, 306] on div "23218283 - PRISCHOPP BAR LTDA Tipo de cliente: 5 - Noturna (N) Dia de atendimen…" at bounding box center [784, 358] width 1568 height 717
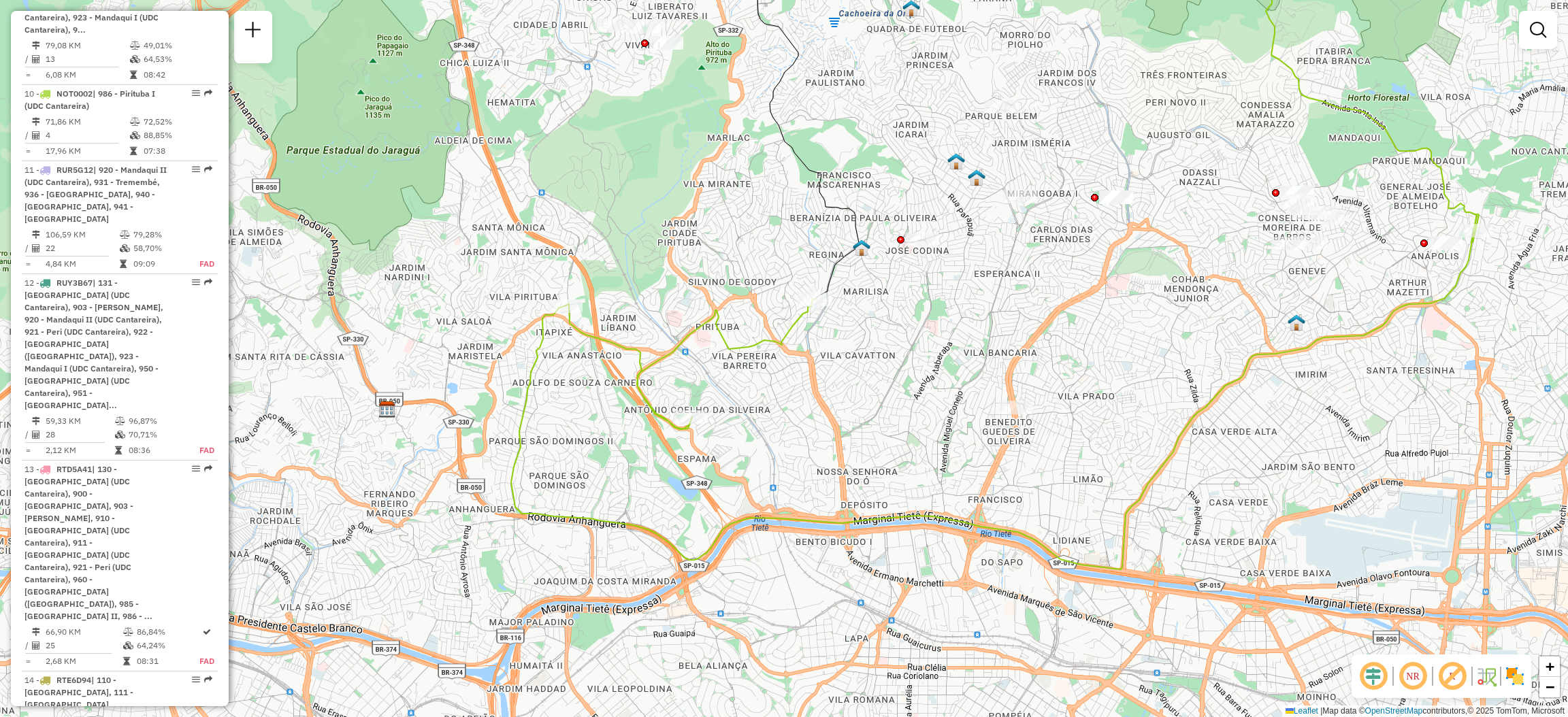
drag, startPoint x: 924, startPoint y: 312, endPoint x: 811, endPoint y: 300, distance: 113.6
click at [690, 358] on div "Rota 10 - Placa NOT0002 23230212 - [US_STATE] DRIN KS - ZE Janela de atendiment…" at bounding box center [784, 358] width 1568 height 717
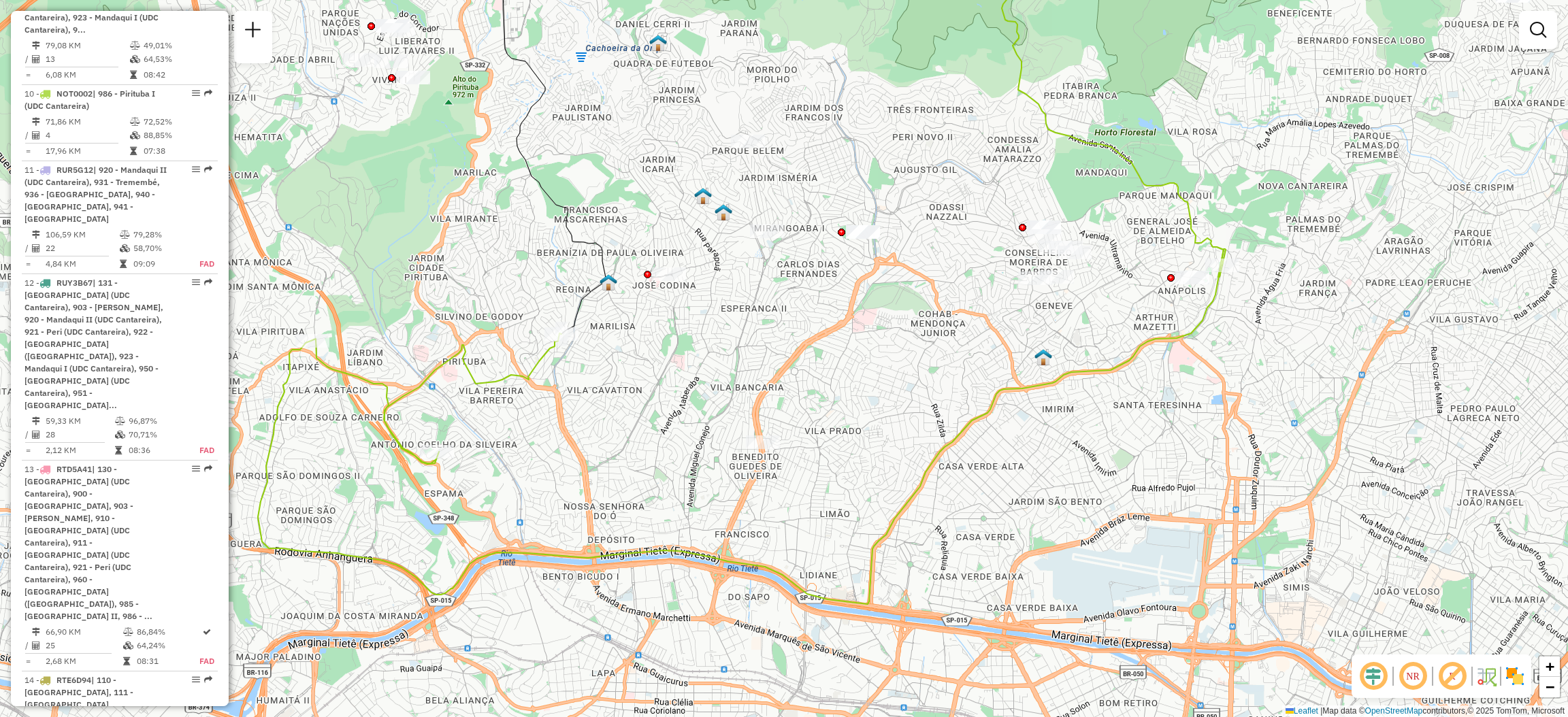
drag, startPoint x: 1025, startPoint y: 273, endPoint x: 465, endPoint y: 200, distance: 564.7
click at [465, 200] on div "Janela de atendimento Grade de atendimento Capacidade Transportadoras Veículos …" at bounding box center [784, 358] width 1568 height 717
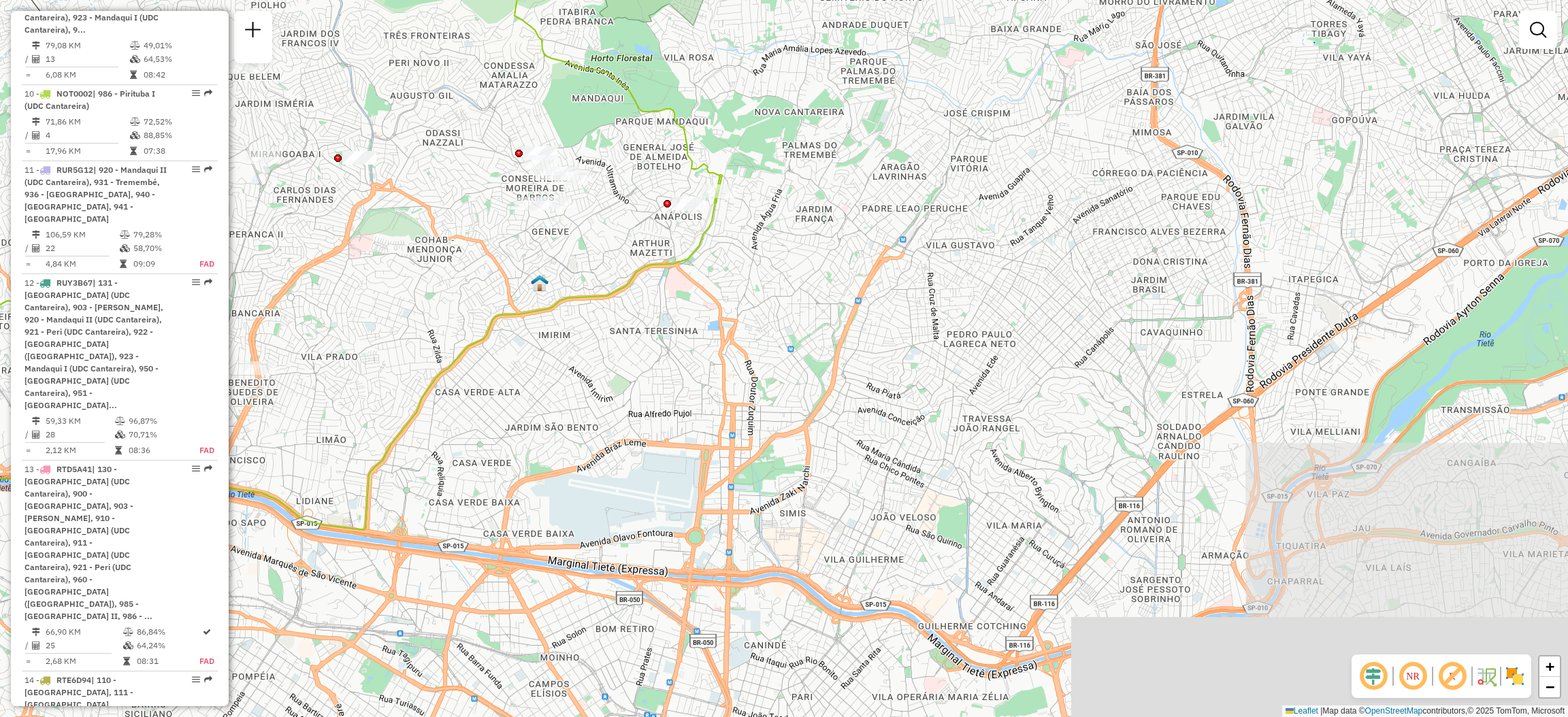
drag, startPoint x: 892, startPoint y: 251, endPoint x: 846, endPoint y: 292, distance: 61.6
click at [846, 292] on div "Janela de atendimento Grade de atendimento Capacidade Transportadoras Veículos …" at bounding box center [784, 358] width 1568 height 717
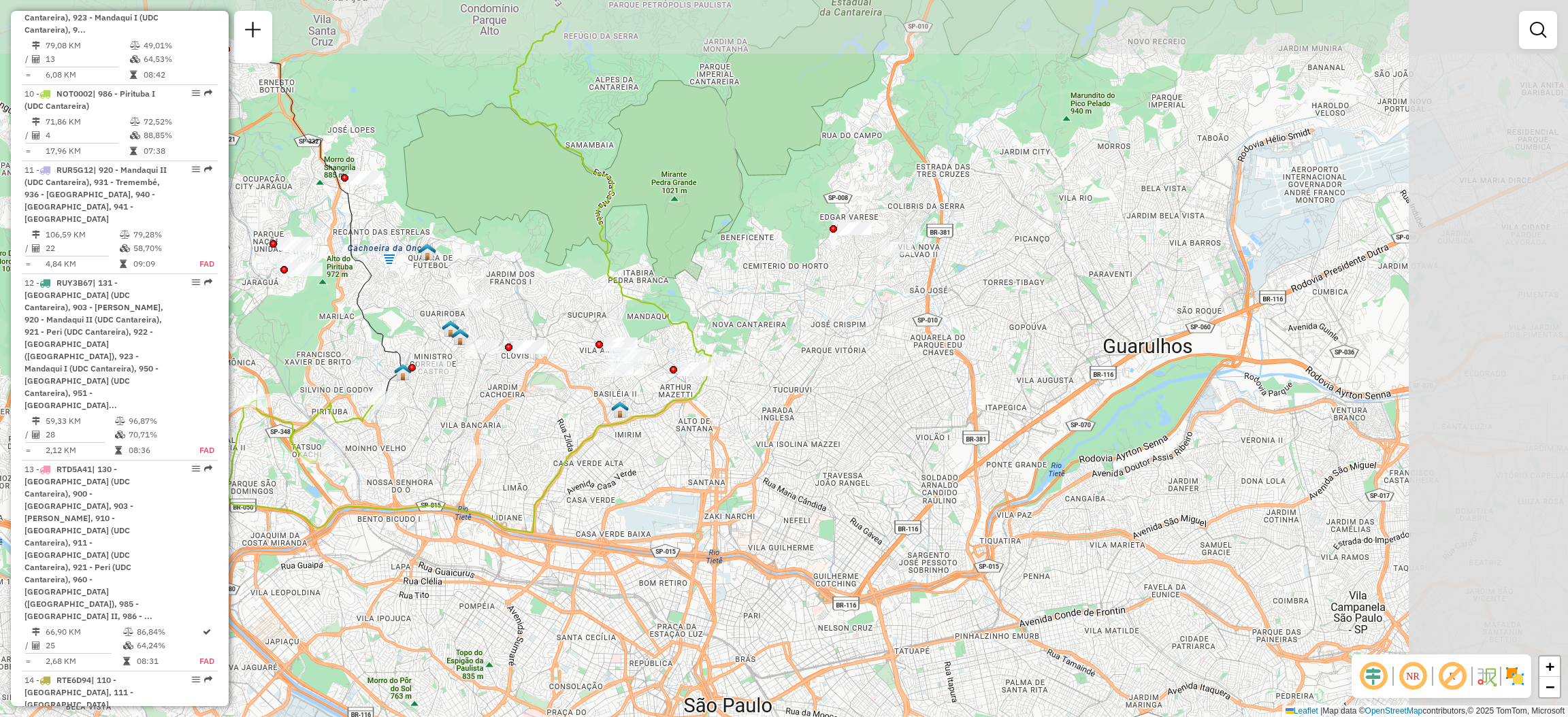
drag, startPoint x: 920, startPoint y: 203, endPoint x: 865, endPoint y: 297, distance: 108.9
click at [865, 297] on div "Janela de atendimento Grade de atendimento Capacidade Transportadoras Veículos …" at bounding box center [784, 358] width 1568 height 717
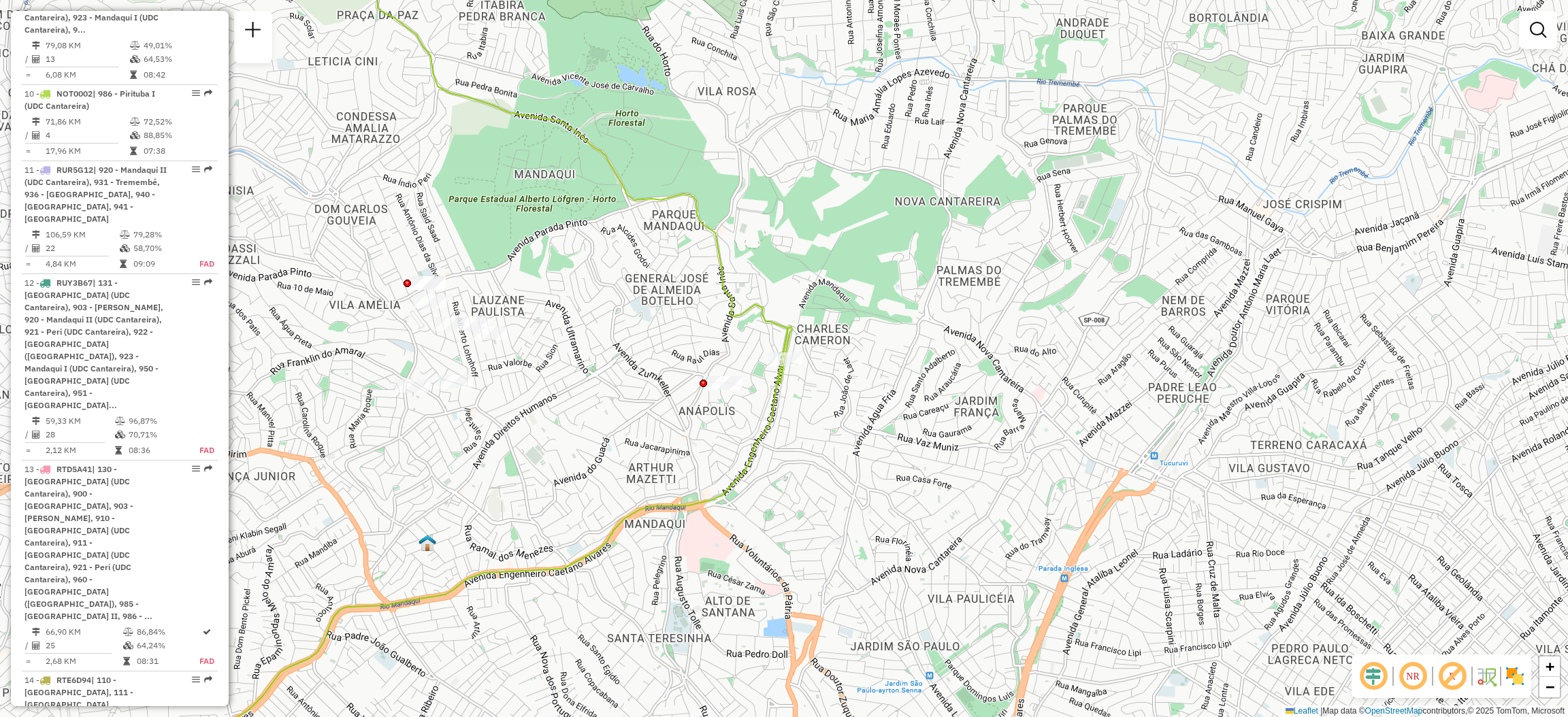
drag, startPoint x: 739, startPoint y: 409, endPoint x: 842, endPoint y: 404, distance: 103.1
click at [839, 415] on div "Janela de atendimento Grade de atendimento Capacidade Transportadoras Veículos …" at bounding box center [784, 358] width 1568 height 717
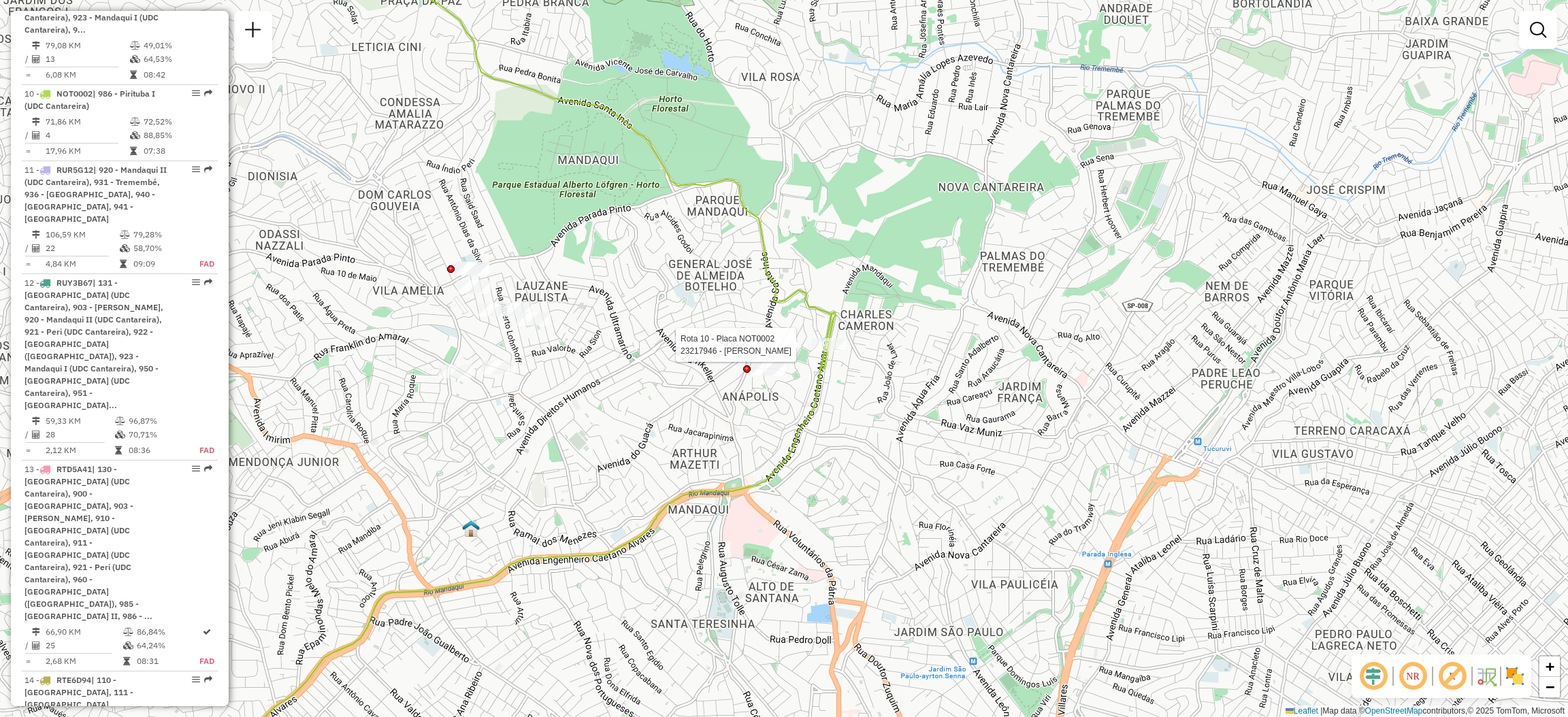
select select "**********"
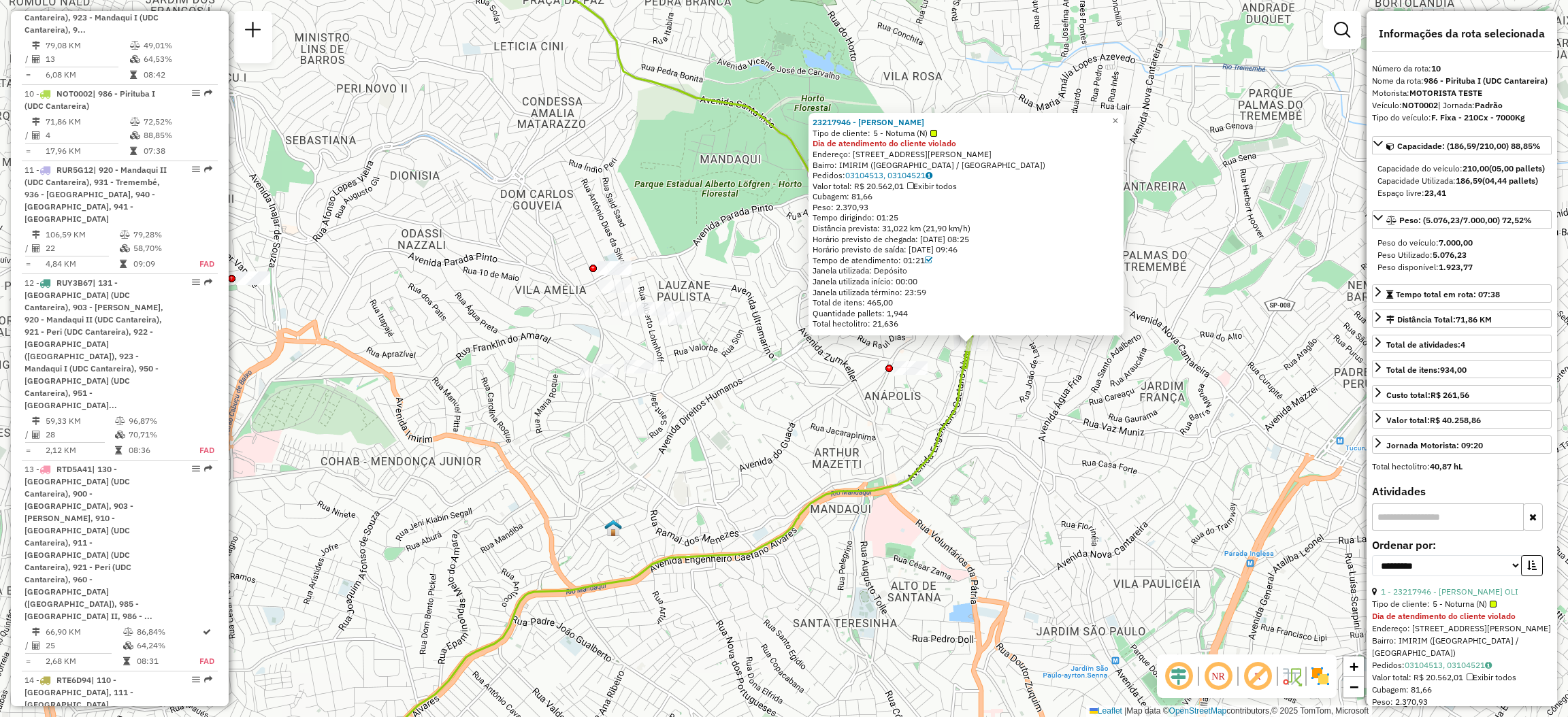
drag, startPoint x: 652, startPoint y: 472, endPoint x: 766, endPoint y: 471, distance: 114.0
click at [766, 471] on div "23217946 - [PERSON_NAME] OLI Tipo de cliente: 5 - Noturna (N) Dia de atendiment…" at bounding box center [784, 358] width 1568 height 717
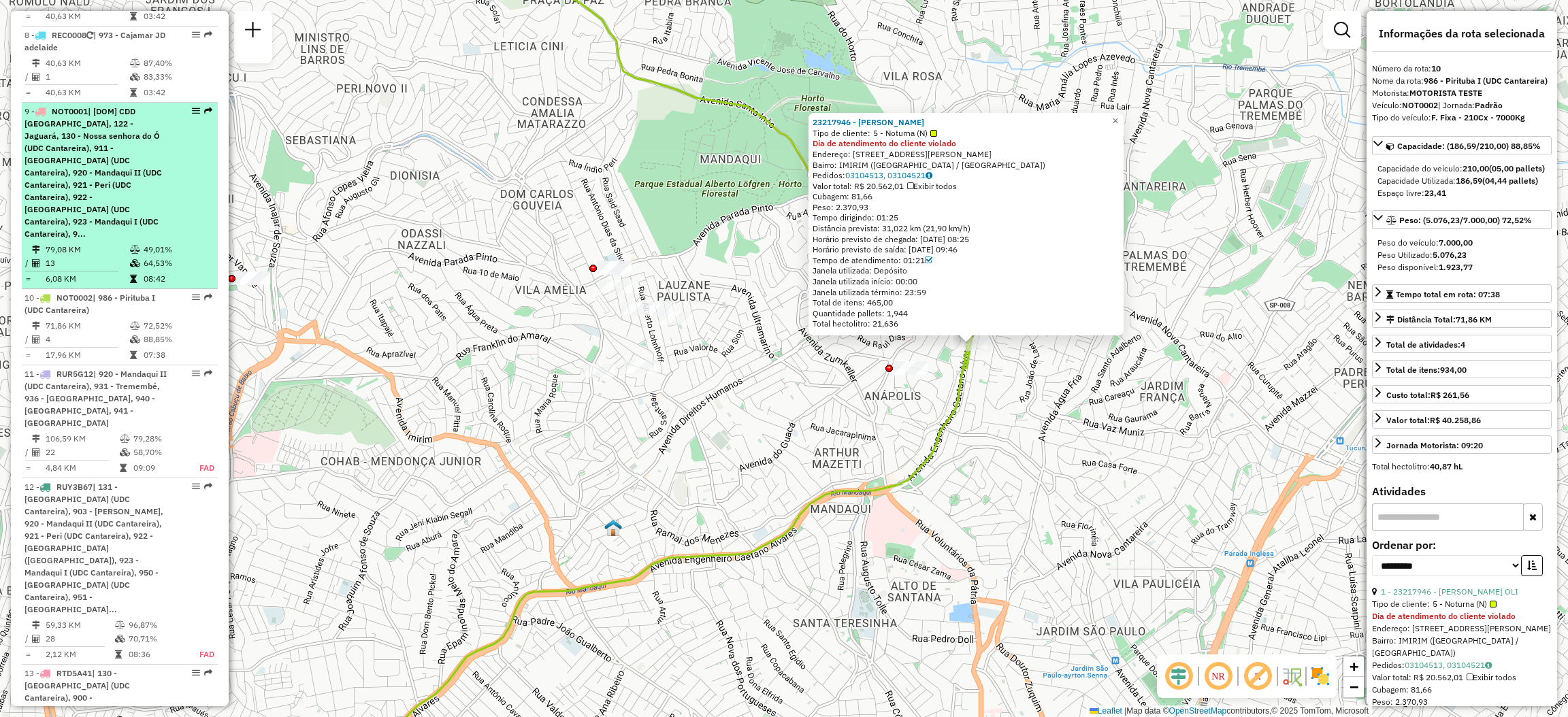
click at [204, 107] on em at bounding box center [208, 111] width 8 height 8
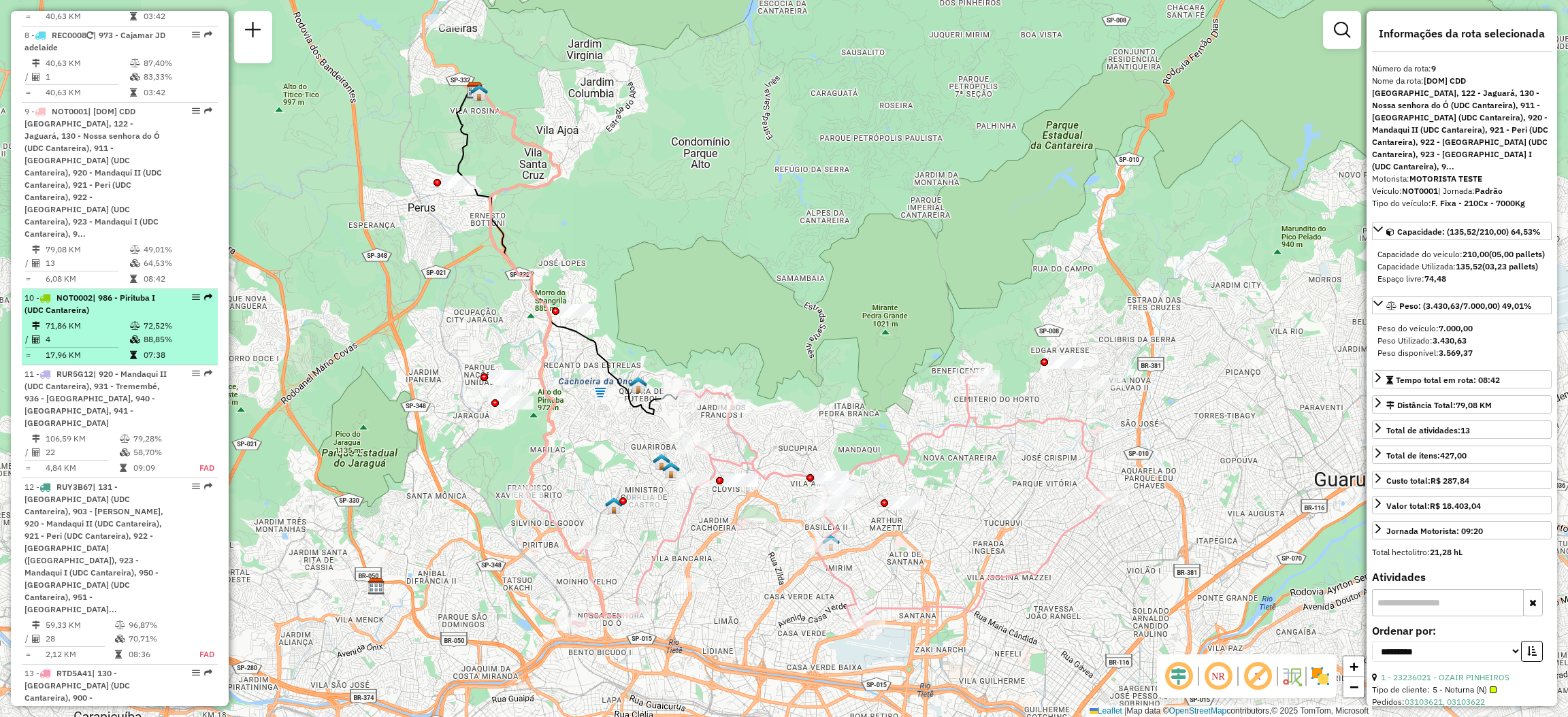
click at [204, 293] on em at bounding box center [208, 297] width 8 height 8
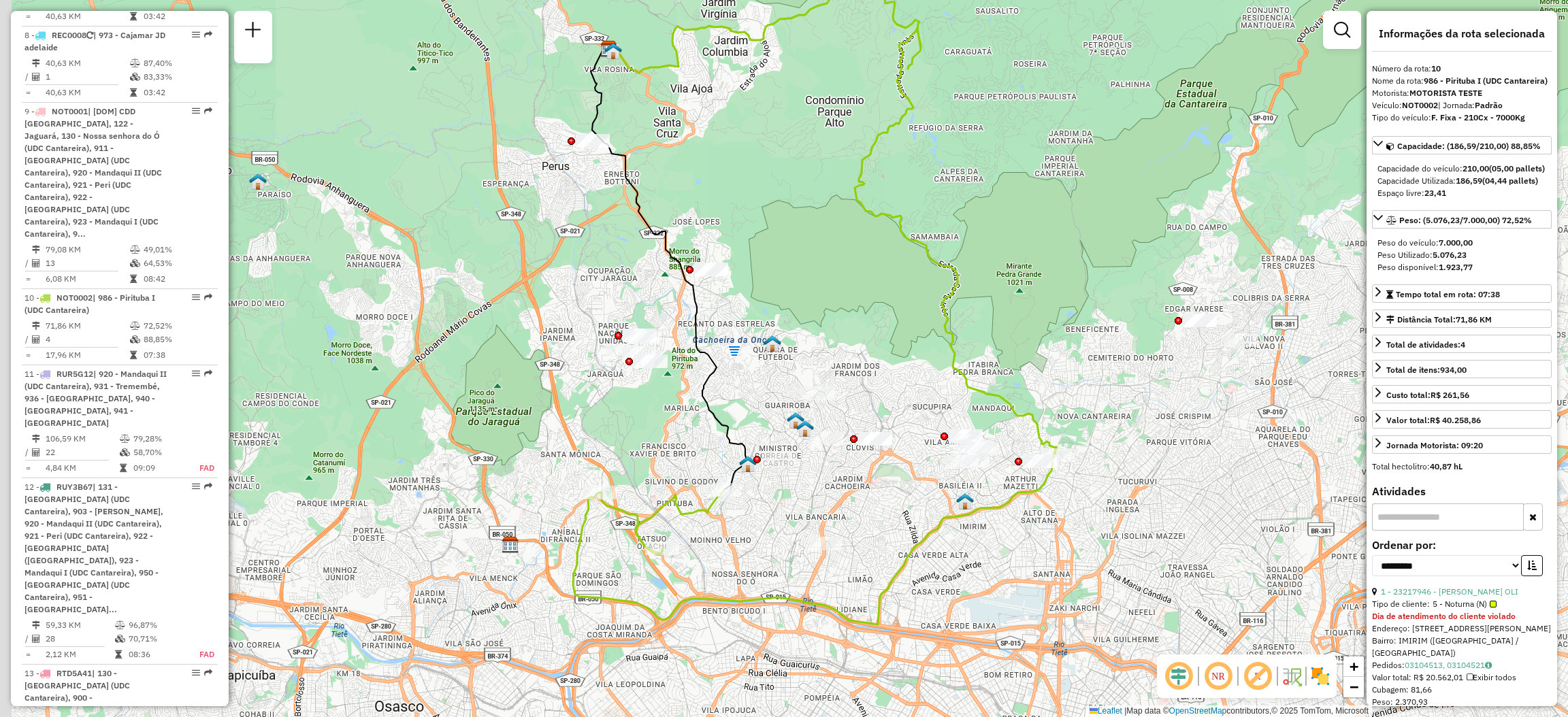
drag, startPoint x: 532, startPoint y: 459, endPoint x: 605, endPoint y: 366, distance: 118.2
click at [602, 367] on div "Janela de atendimento Grade de atendimento Capacidade Transportadoras Veículos …" at bounding box center [784, 358] width 1568 height 717
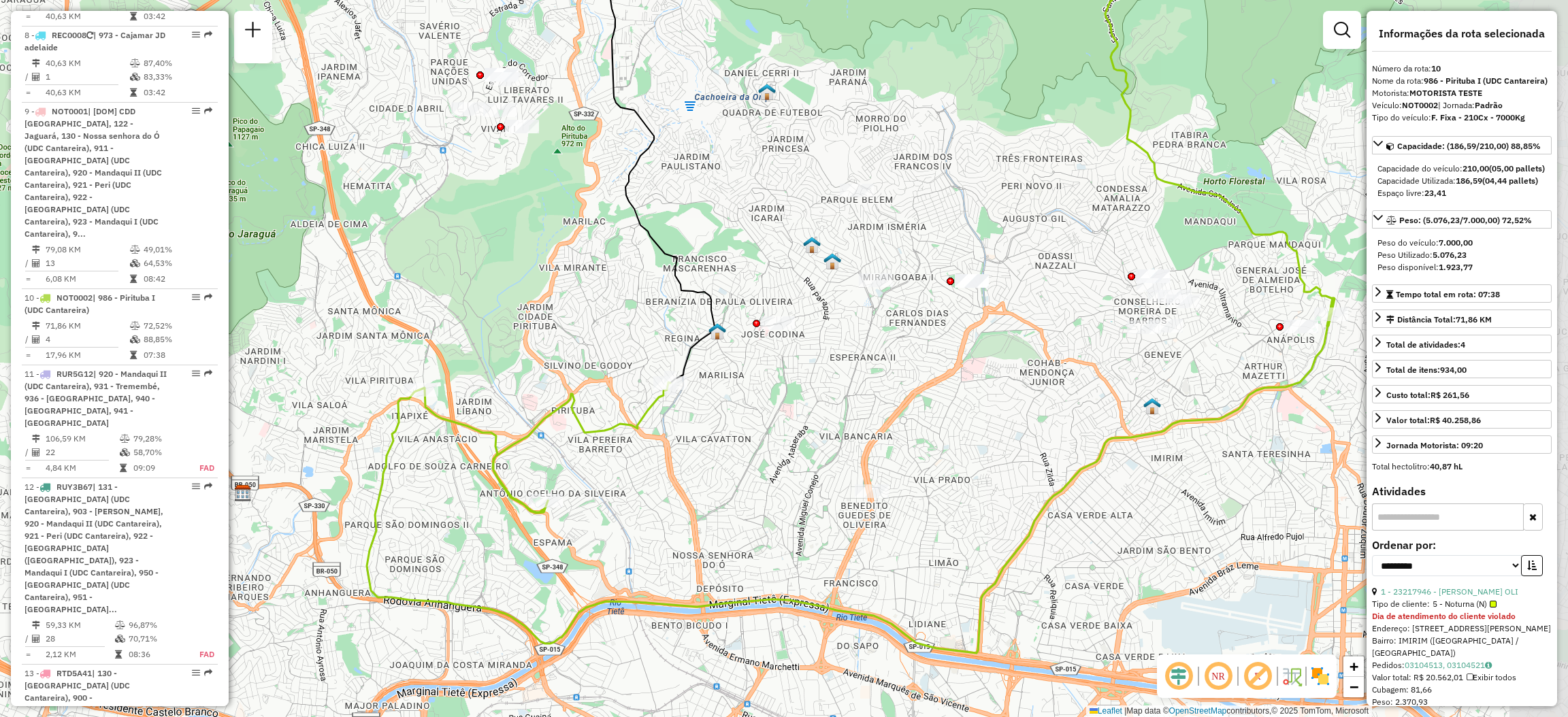
drag, startPoint x: 962, startPoint y: 309, endPoint x: 781, endPoint y: 322, distance: 181.5
click at [785, 322] on div "Janela de atendimento Grade de atendimento Capacidade Transportadoras Veículos …" at bounding box center [784, 358] width 1568 height 717
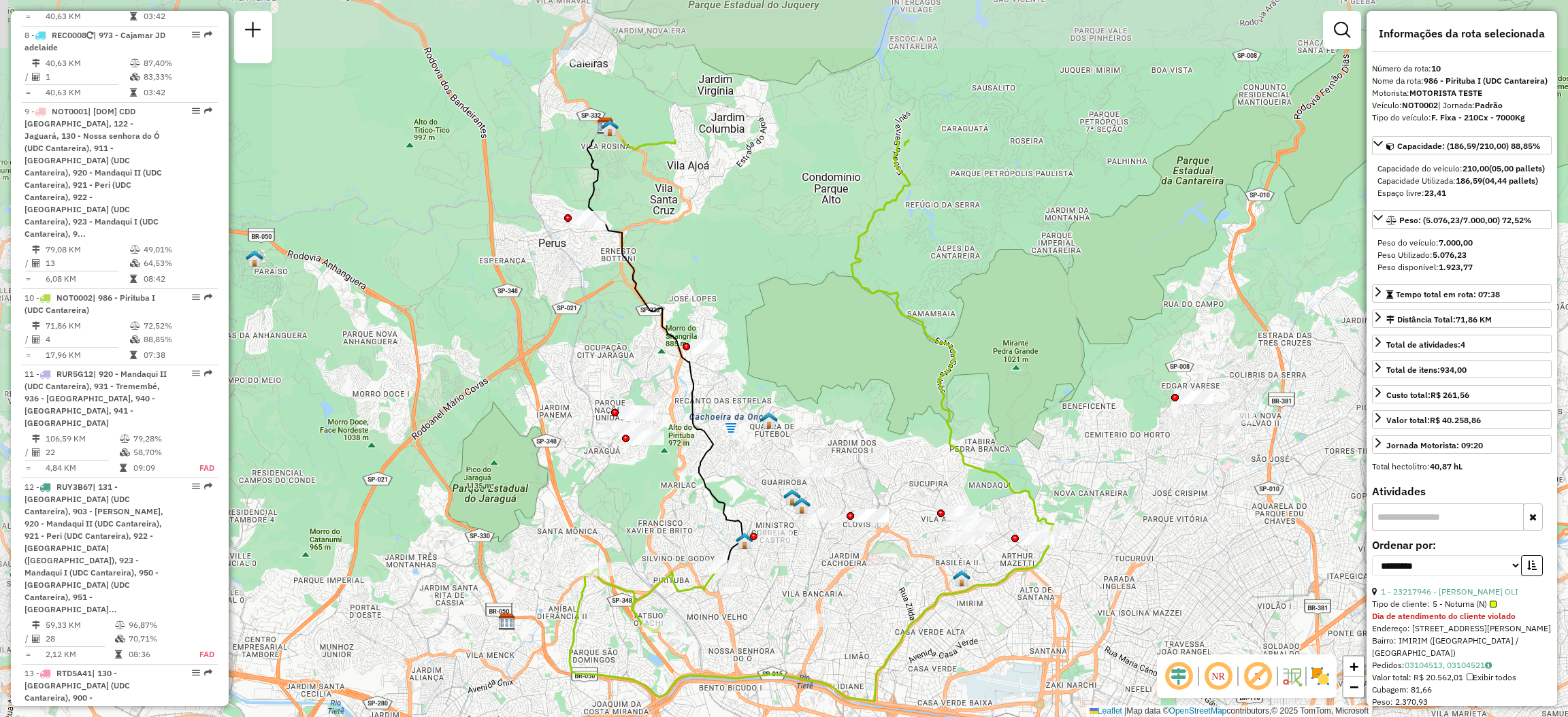
drag, startPoint x: 666, startPoint y: 480, endPoint x: 679, endPoint y: 472, distance: 15.3
click at [674, 477] on div "Janela de atendimento Grade de atendimento Capacidade Transportadoras Veículos …" at bounding box center [784, 358] width 1568 height 717
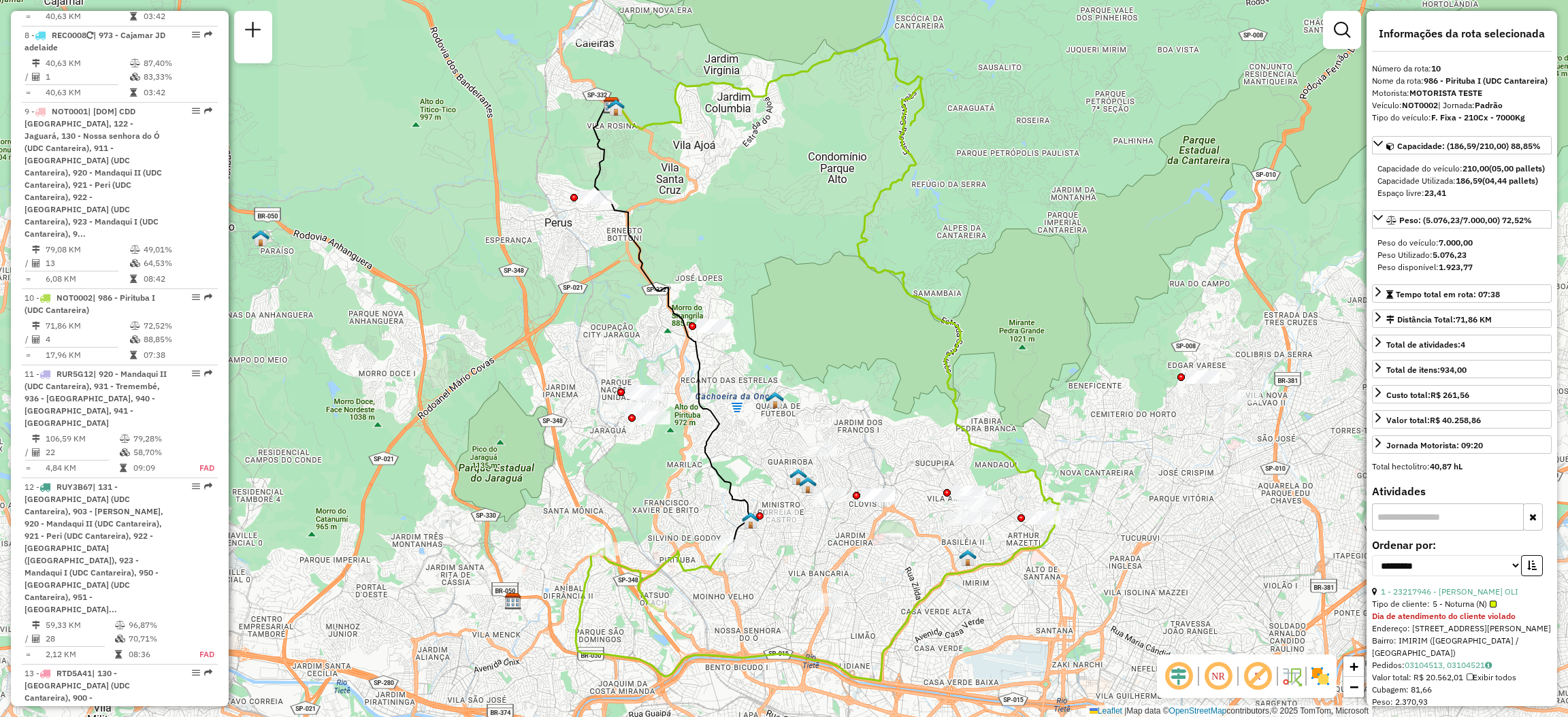
drag, startPoint x: 681, startPoint y: 440, endPoint x: 672, endPoint y: 357, distance: 83.5
click at [673, 357] on div "Janela de atendimento Grade de atendimento Capacidade Transportadoras Veículos …" at bounding box center [784, 358] width 1568 height 717
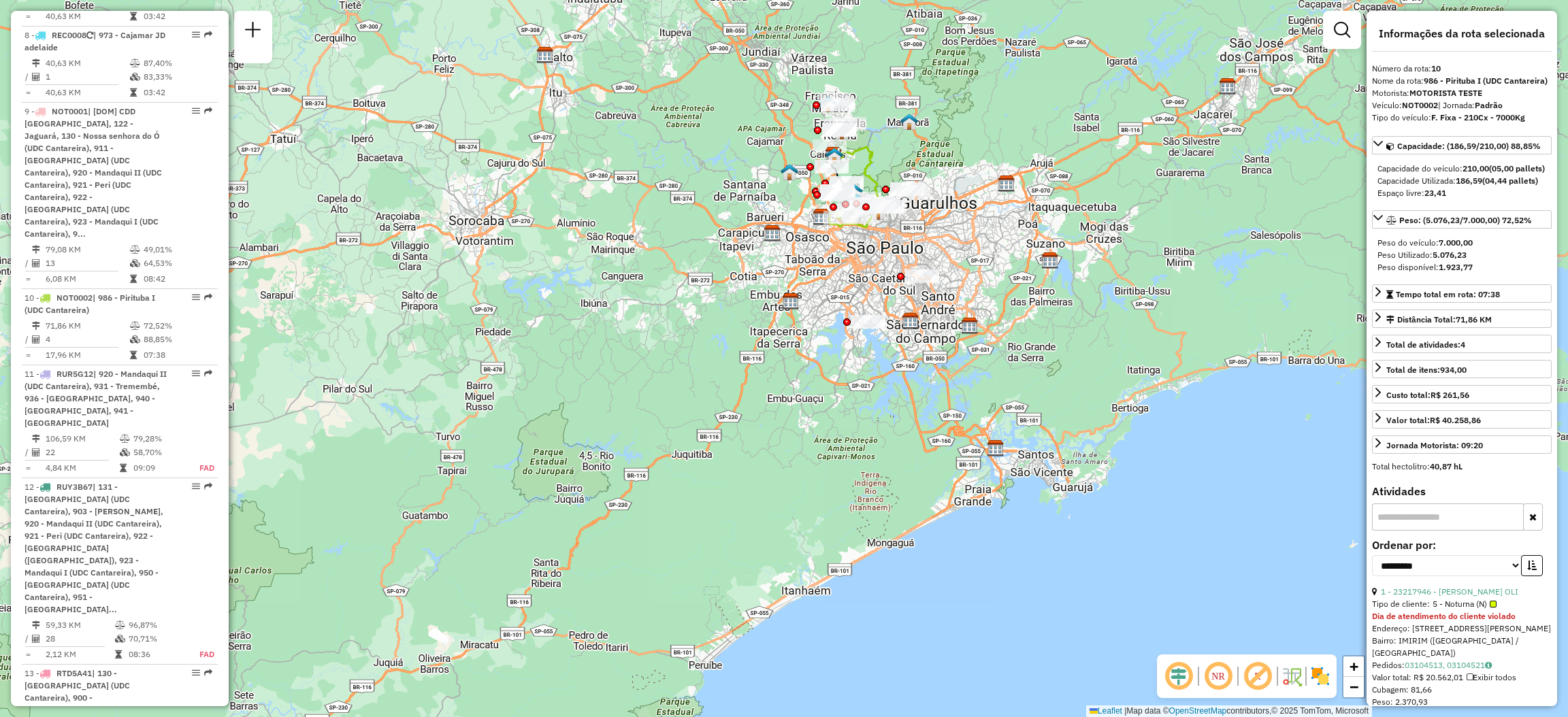
drag, startPoint x: 916, startPoint y: 488, endPoint x: 878, endPoint y: 354, distance: 139.3
click at [870, 286] on div "Janela de atendimento Grade de atendimento Capacidade Transportadoras Veículos …" at bounding box center [784, 358] width 1568 height 717
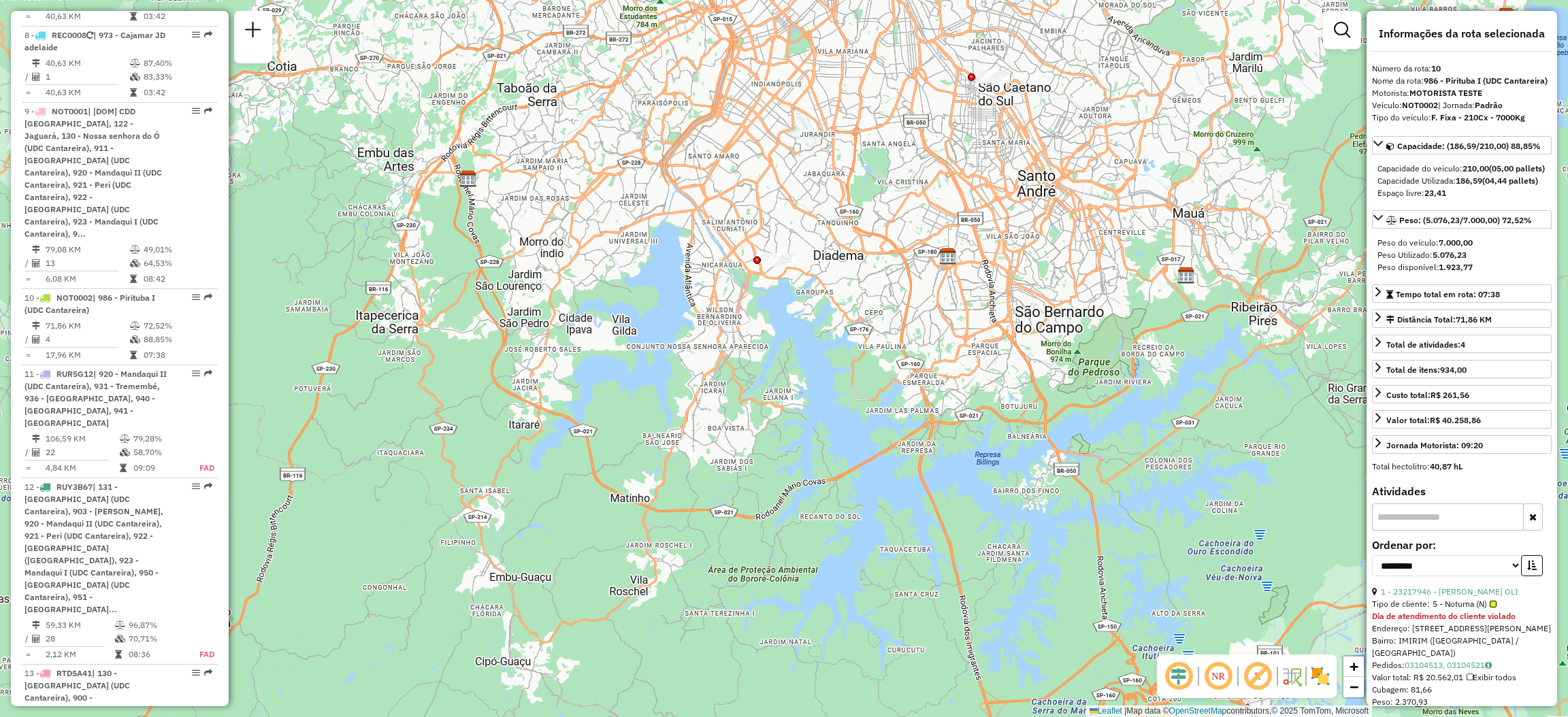
drag, startPoint x: 904, startPoint y: 269, endPoint x: 839, endPoint y: 306, distance: 74.8
click at [839, 306] on div "Janela de atendimento Grade de atendimento Capacidade Transportadoras Veículos …" at bounding box center [784, 358] width 1568 height 717
click at [756, 260] on div at bounding box center [757, 260] width 7 height 7
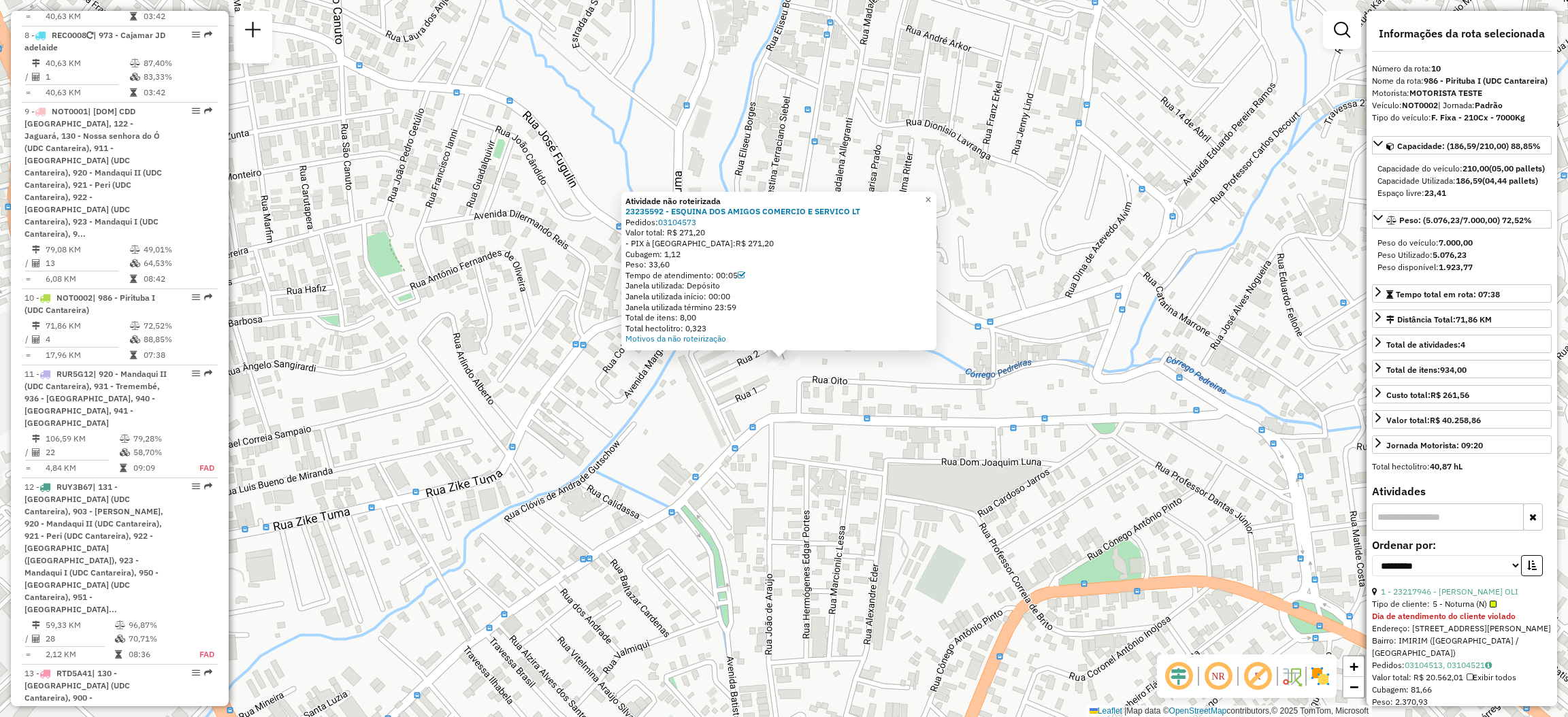
click at [790, 399] on div "Atividade não roteirizada 23235592 - ESQUINA DOS AMIGOS COMERCIO E SERVICO LT P…" at bounding box center [784, 358] width 1568 height 717
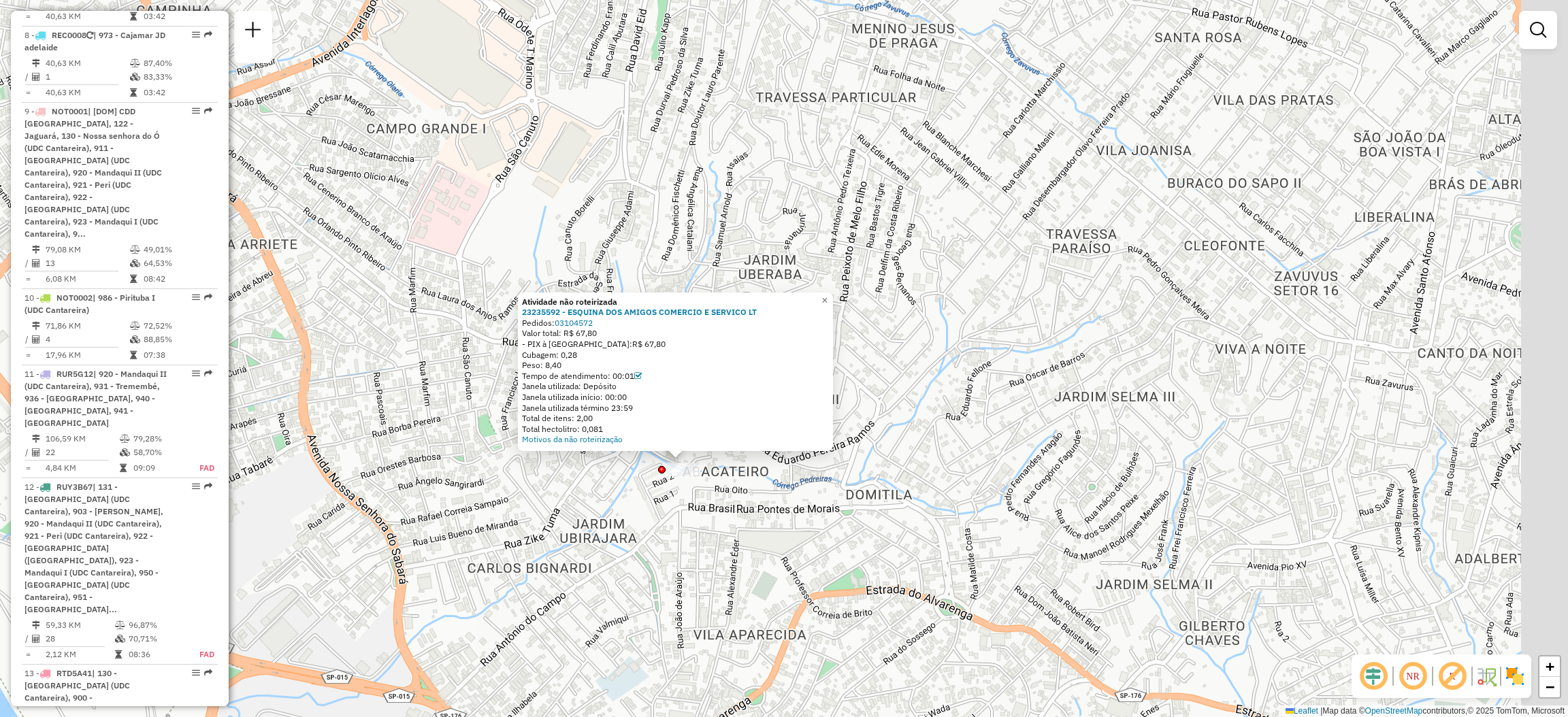
drag, startPoint x: 1091, startPoint y: 192, endPoint x: 805, endPoint y: 347, distance: 325.3
click at [805, 347] on div "Atividade não roteirizada 23235592 - ESQUINA DOS AMIGOS COMERCIO E SERVICO LT P…" at bounding box center [784, 358] width 1568 height 717
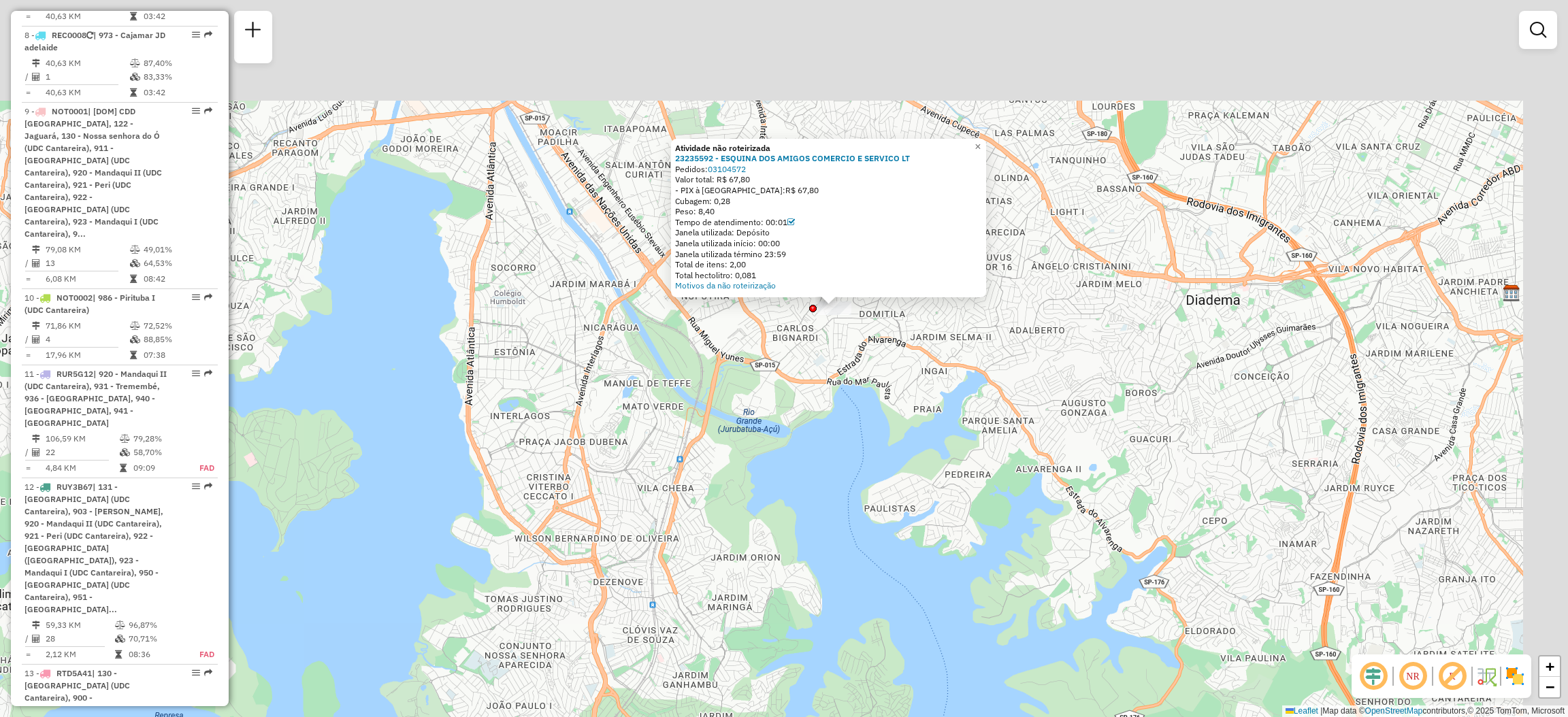
drag, startPoint x: 1099, startPoint y: 198, endPoint x: 967, endPoint y: 309, distance: 172.5
click at [967, 309] on div "Atividade não roteirizada 23235592 - ESQUINA DOS AMIGOS COMERCIO E SERVICO LT P…" at bounding box center [784, 358] width 1568 height 717
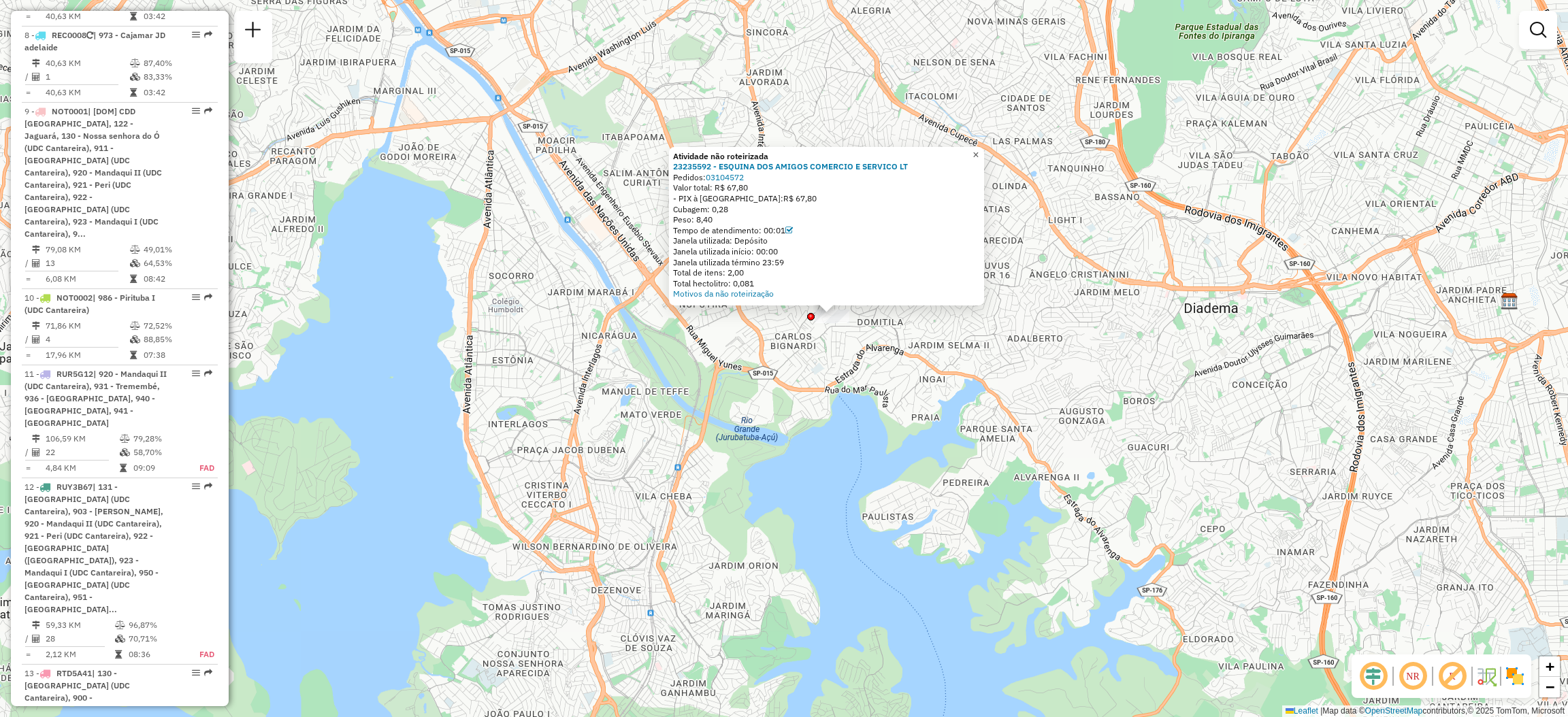
click at [978, 151] on span "×" at bounding box center [975, 154] width 6 height 12
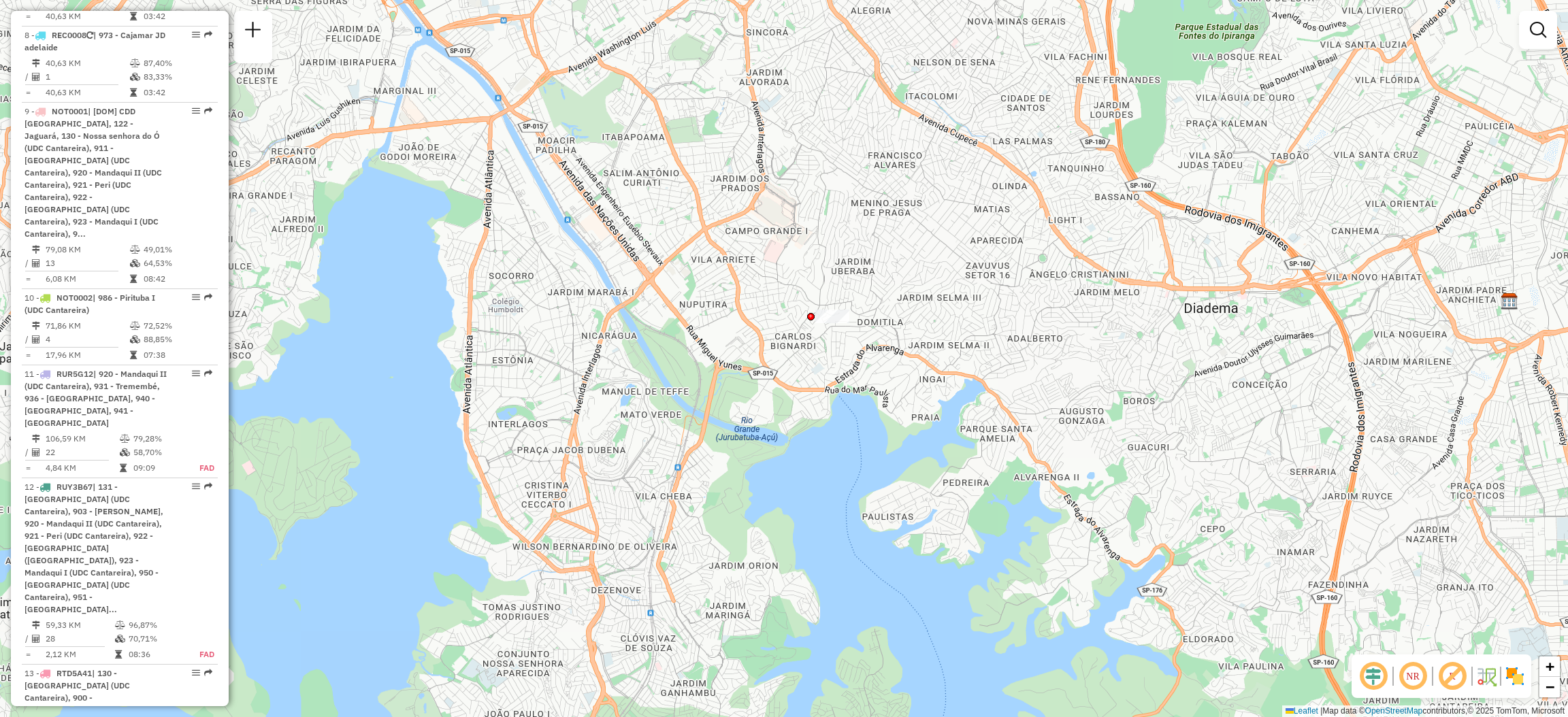
drag, startPoint x: 1005, startPoint y: 116, endPoint x: 937, endPoint y: 192, distance: 102.0
click at [937, 192] on div "Janela de atendimento Grade de atendimento Capacidade Transportadoras Veículos …" at bounding box center [784, 358] width 1568 height 717
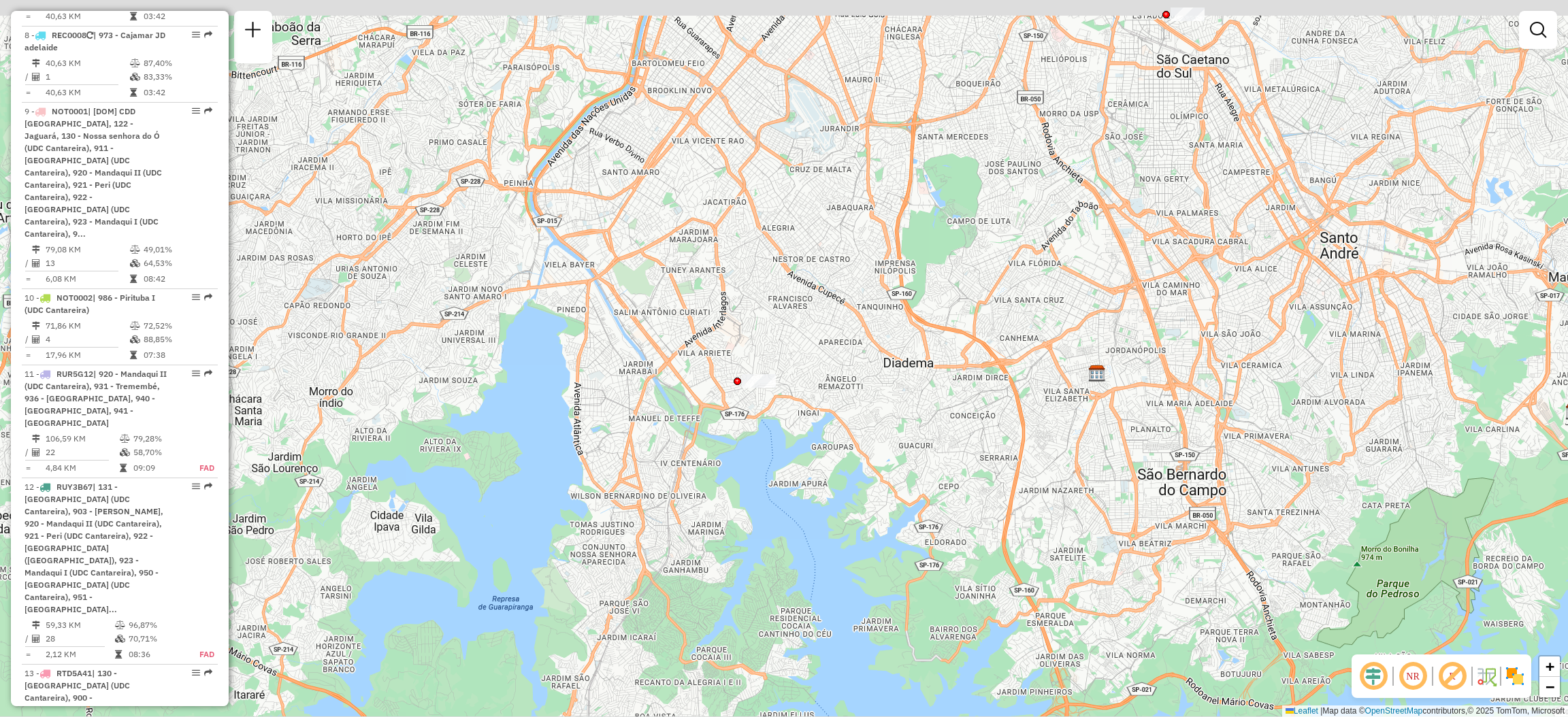
drag, startPoint x: 969, startPoint y: 145, endPoint x: 853, endPoint y: 325, distance: 214.1
click at [853, 325] on div "Janela de atendimento Grade de atendimento Capacidade Transportadoras Veículos …" at bounding box center [784, 358] width 1568 height 717
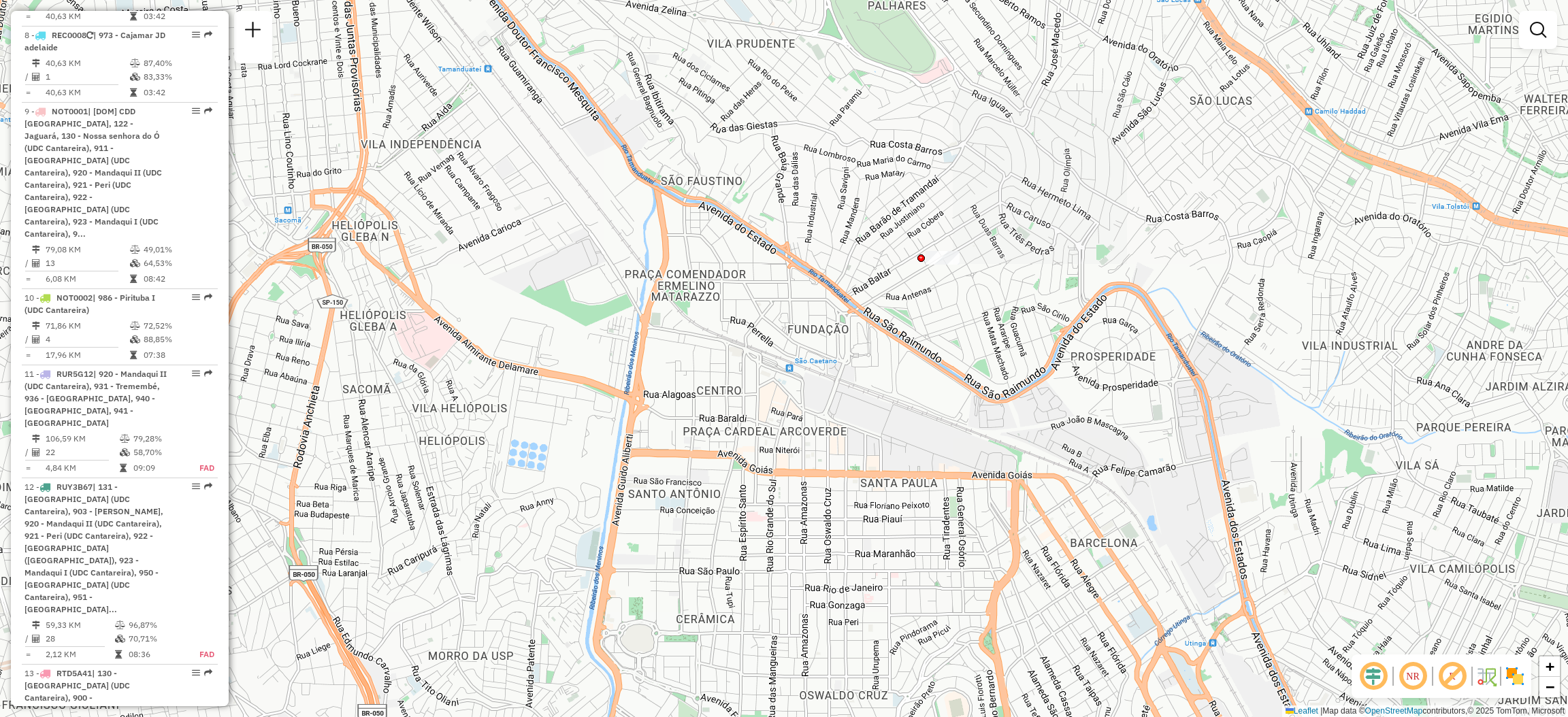
click at [926, 265] on div at bounding box center [942, 258] width 34 height 14
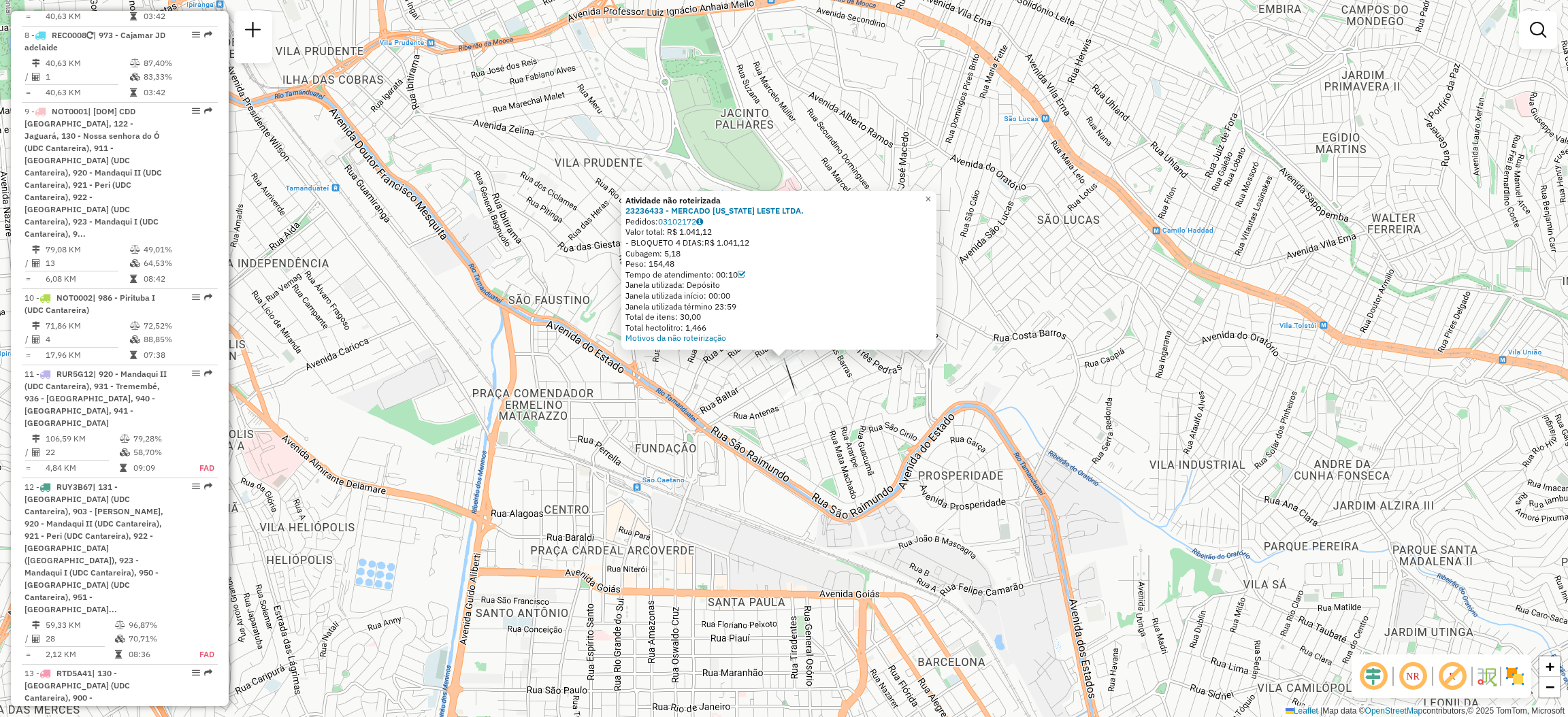
click at [798, 388] on div "Atividade não roteirizada 23236433 - MERCADO [US_STATE] LESTE LTDA. Pedidos: 03…" at bounding box center [784, 358] width 1568 height 717
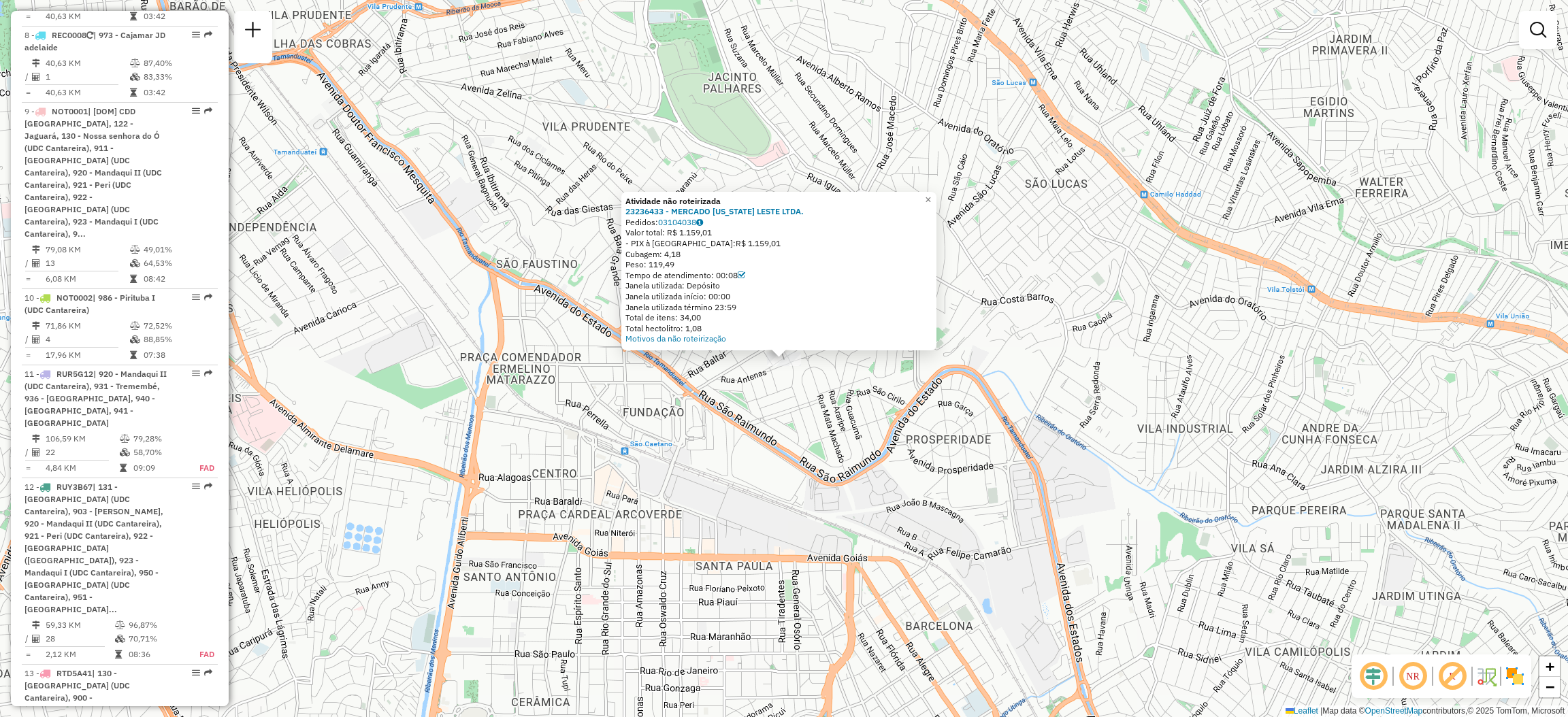
click at [793, 395] on div "Atividade não roteirizada 23236433 - MERCADO [US_STATE] LESTE LTDA. Pedidos: 03…" at bounding box center [784, 358] width 1568 height 717
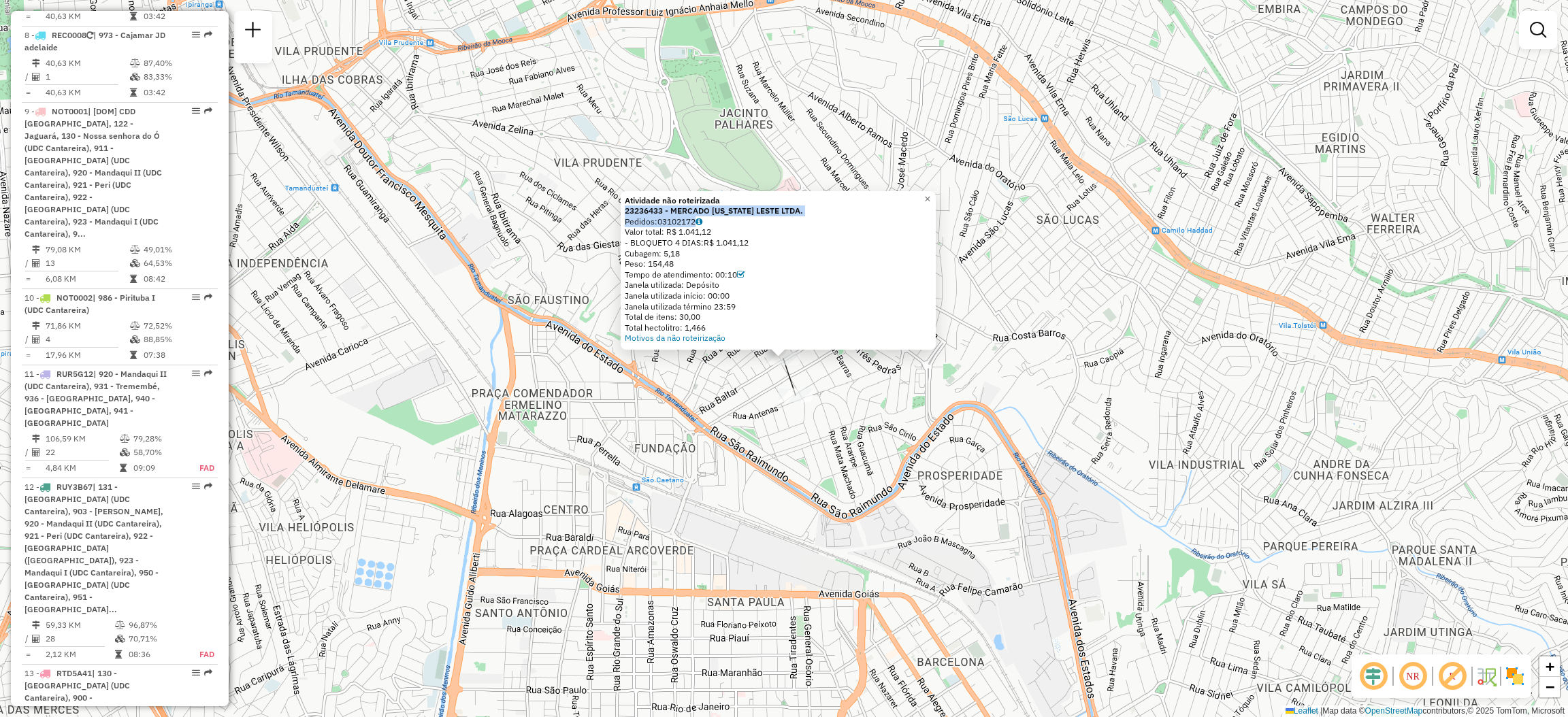
drag, startPoint x: 850, startPoint y: 202, endPoint x: 847, endPoint y: 224, distance: 22.2
click at [819, 231] on div "Atividade não roteirizada 23236433 - MERCADO [US_STATE] LESTE LTDA. Pedidos: 03…" at bounding box center [778, 269] width 307 height 148
click at [848, 220] on div "Pedidos: 03102172" at bounding box center [778, 221] width 307 height 11
drag, startPoint x: 830, startPoint y: 215, endPoint x: 624, endPoint y: 211, distance: 206.0
click at [624, 211] on div "Atividade não roteirizada 23236433 - MERCADO [US_STATE] LESTE LTDA. Pedidos: 03…" at bounding box center [778, 270] width 315 height 159
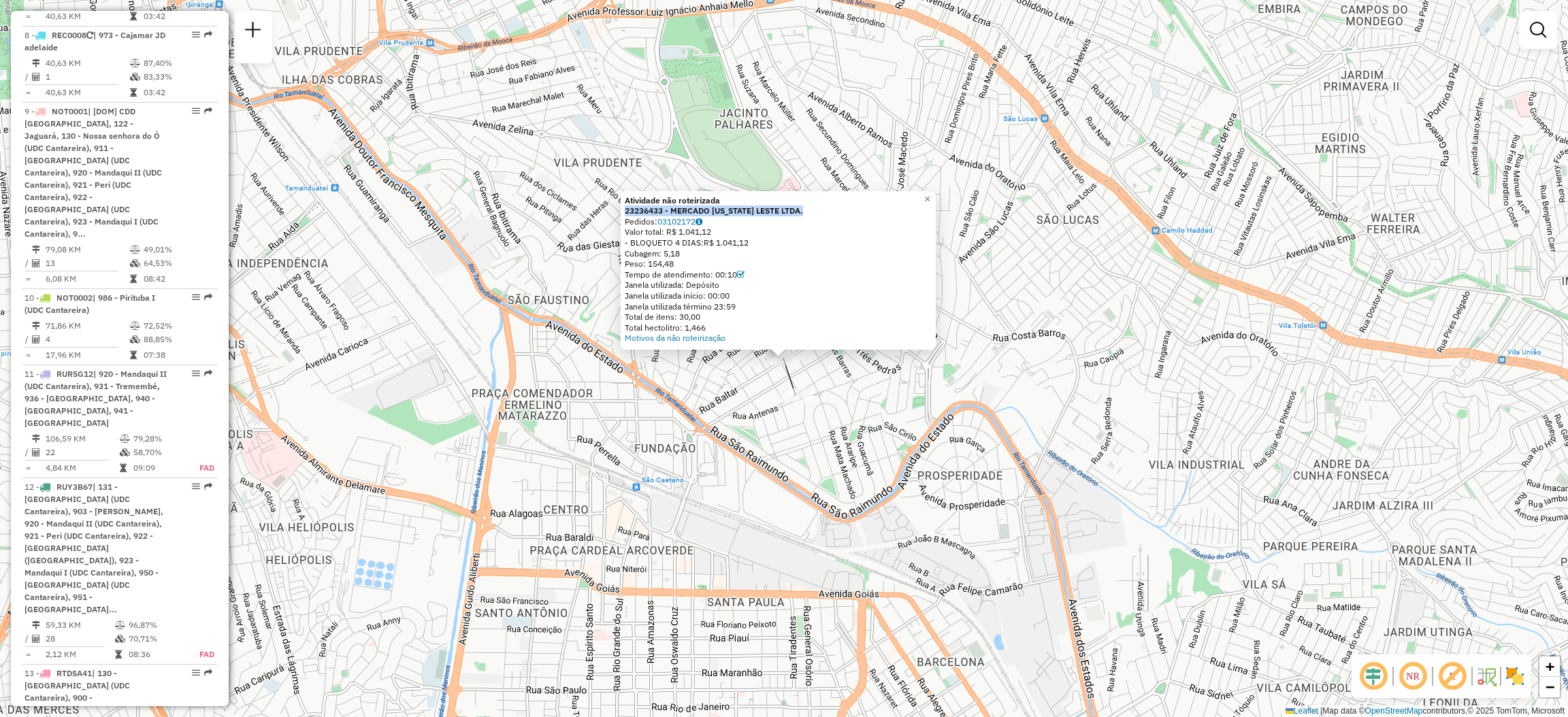
copy strong "23236433 - MERCADO [US_STATE] LESTE LTDA."
click at [664, 339] on link "Motivos da não roteirização" at bounding box center [674, 338] width 101 height 10
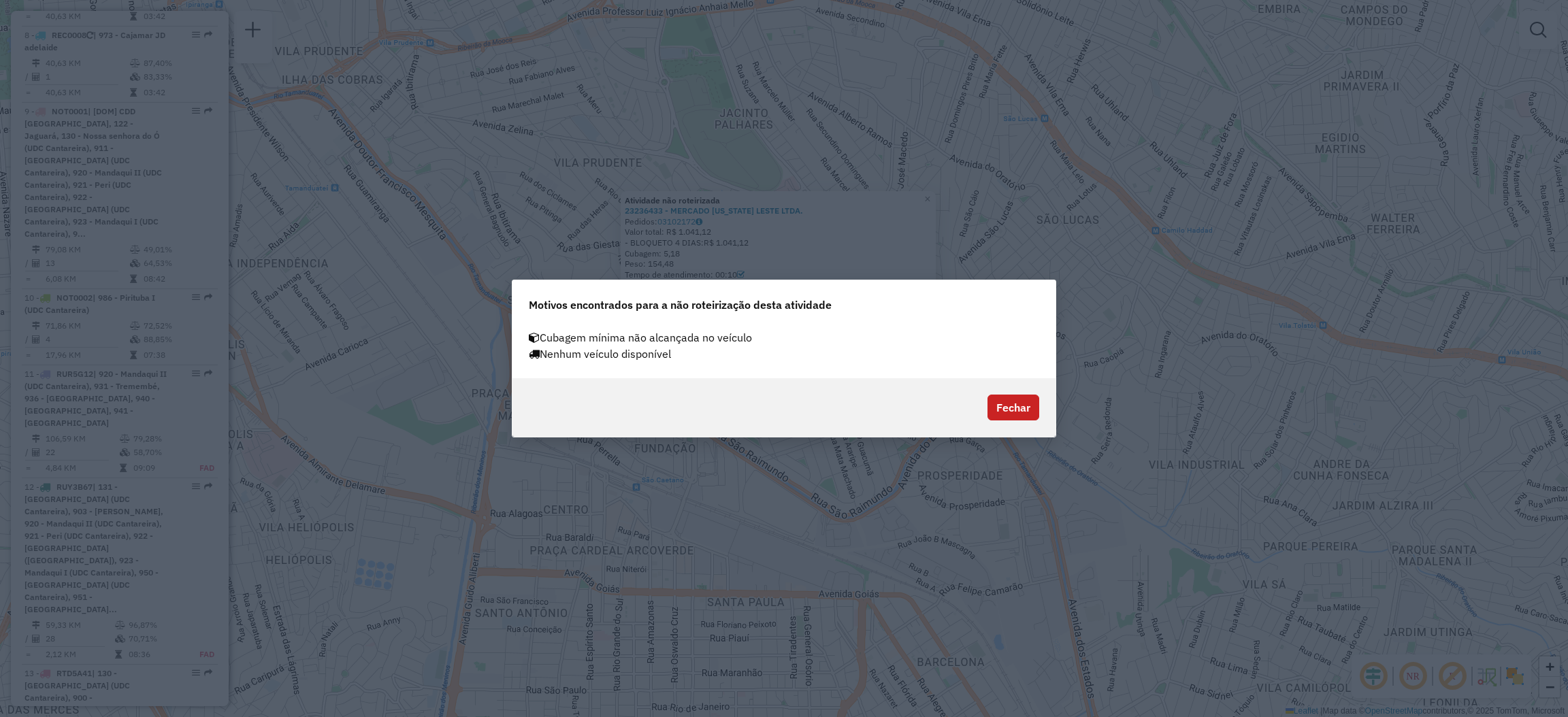
click at [984, 400] on div "Fechar" at bounding box center [1010, 408] width 57 height 25
click at [990, 399] on button "Fechar" at bounding box center [1013, 408] width 52 height 25
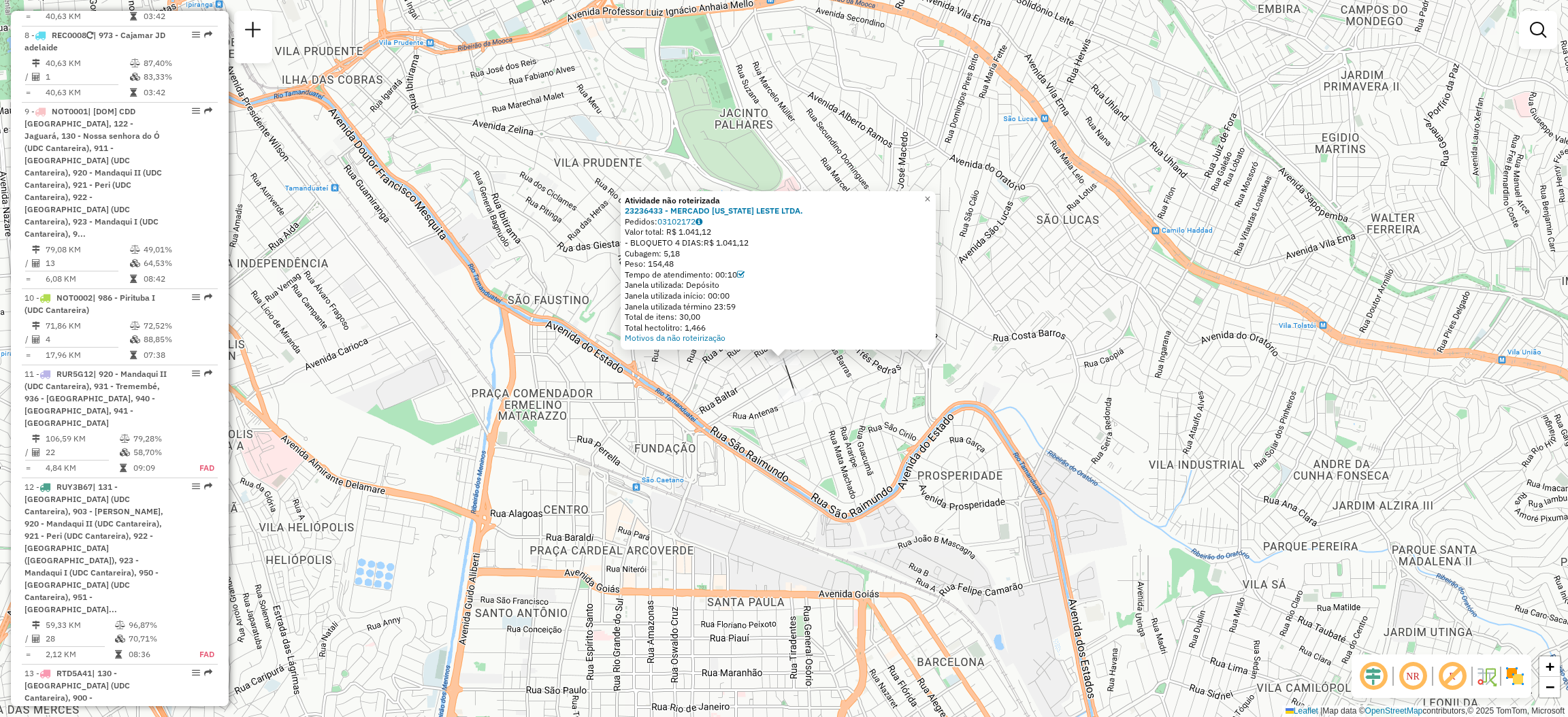
click at [839, 433] on div "Atividade não roteirizada 23236433 - MERCADO [US_STATE] LESTE LTDA. Pedidos: 03…" at bounding box center [784, 358] width 1568 height 717
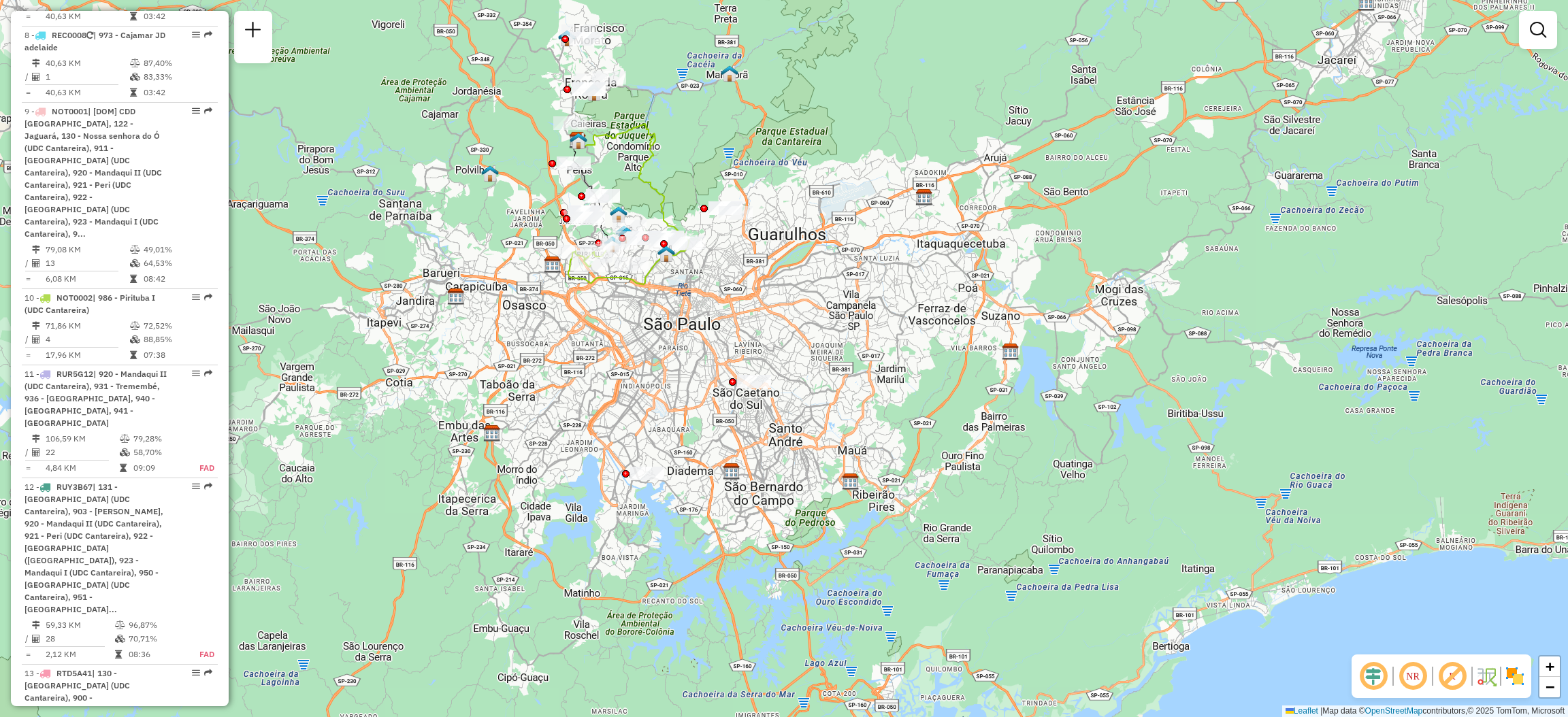
drag, startPoint x: 627, startPoint y: 378, endPoint x: 656, endPoint y: 415, distance: 47.0
click at [656, 415] on div "Janela de atendimento Grade de atendimento Capacidade Transportadoras Veículos …" at bounding box center [784, 358] width 1568 height 717
